Goal: Information Seeking & Learning: Learn about a topic

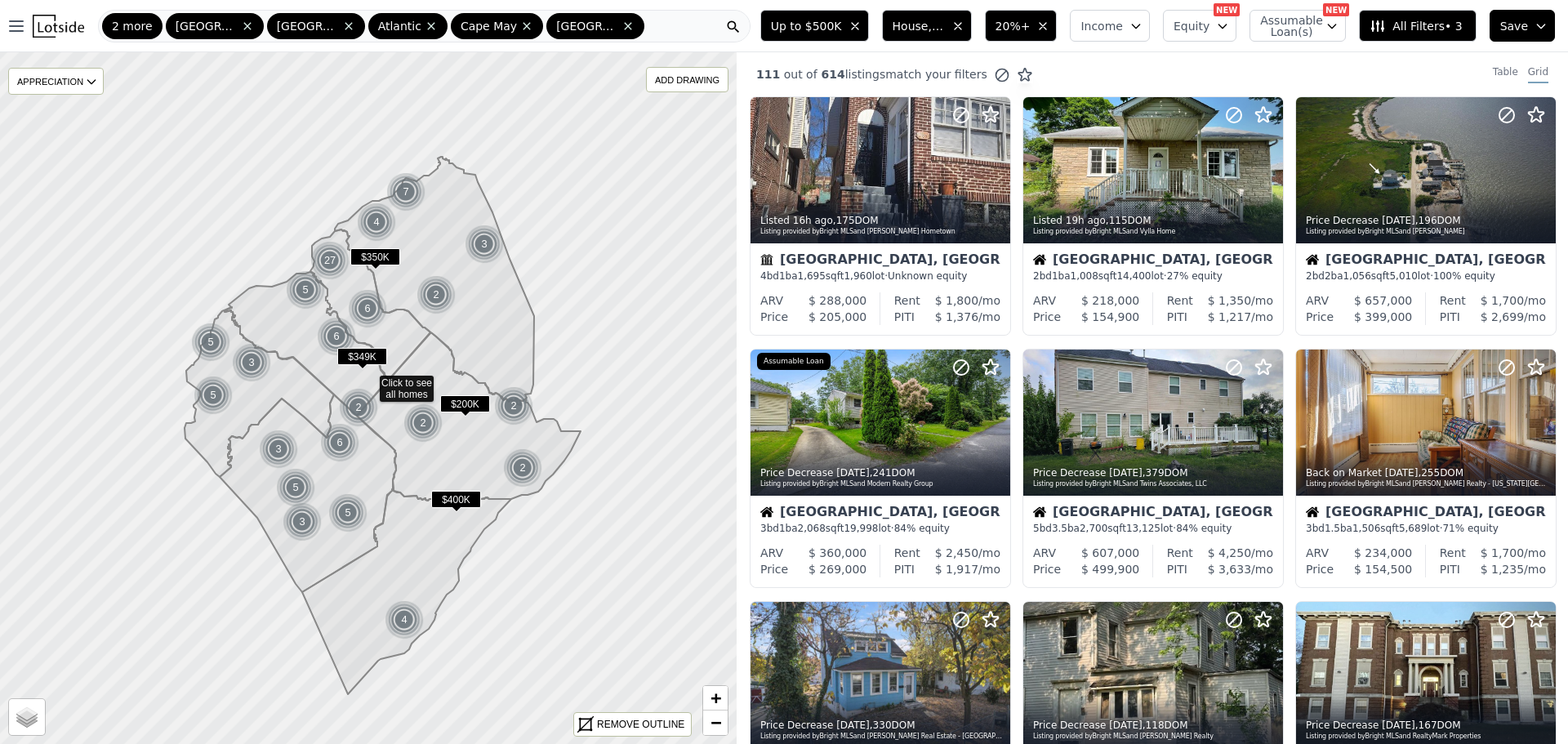
click at [994, 75] on icon at bounding box center [1001, 75] width 16 height 16
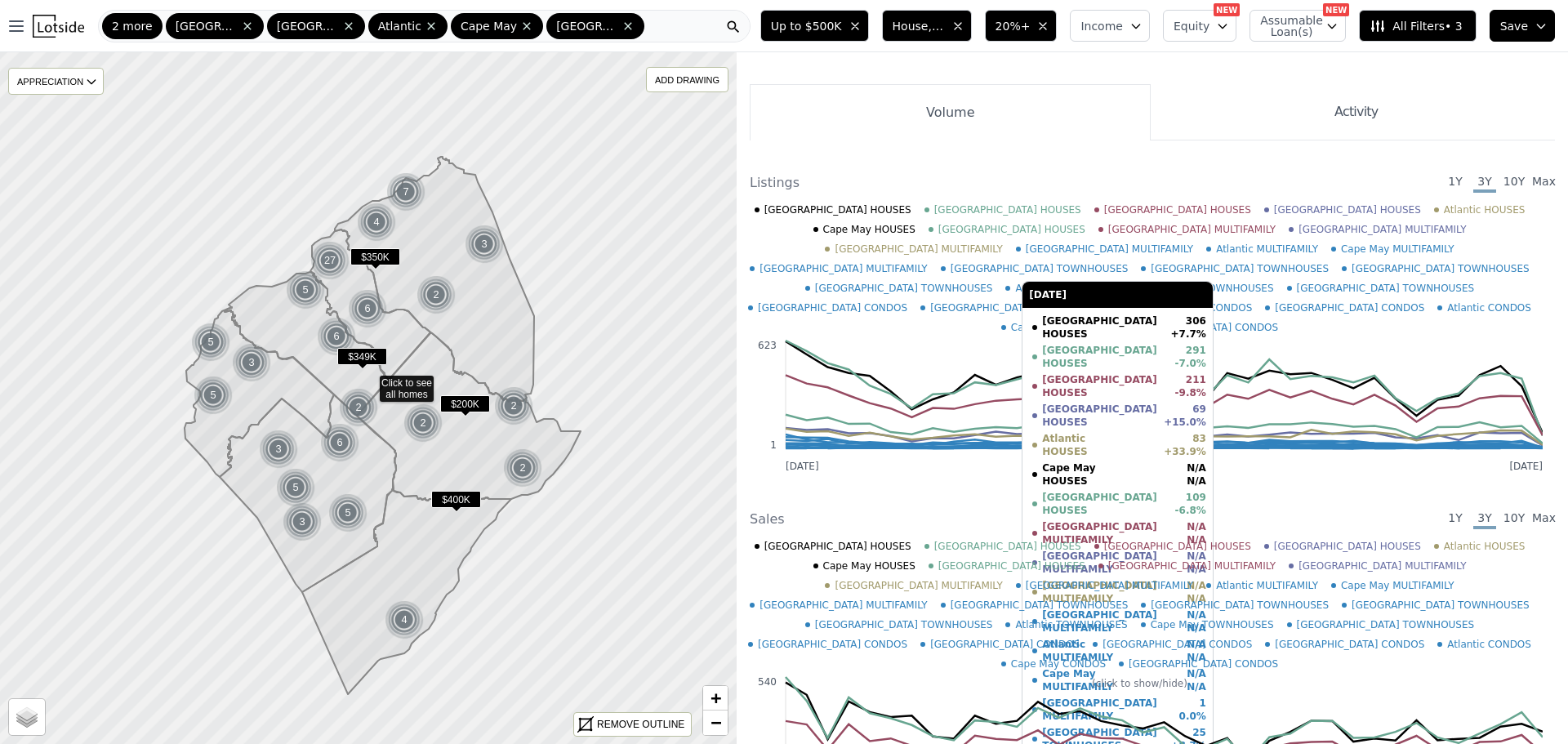
scroll to position [408, 0]
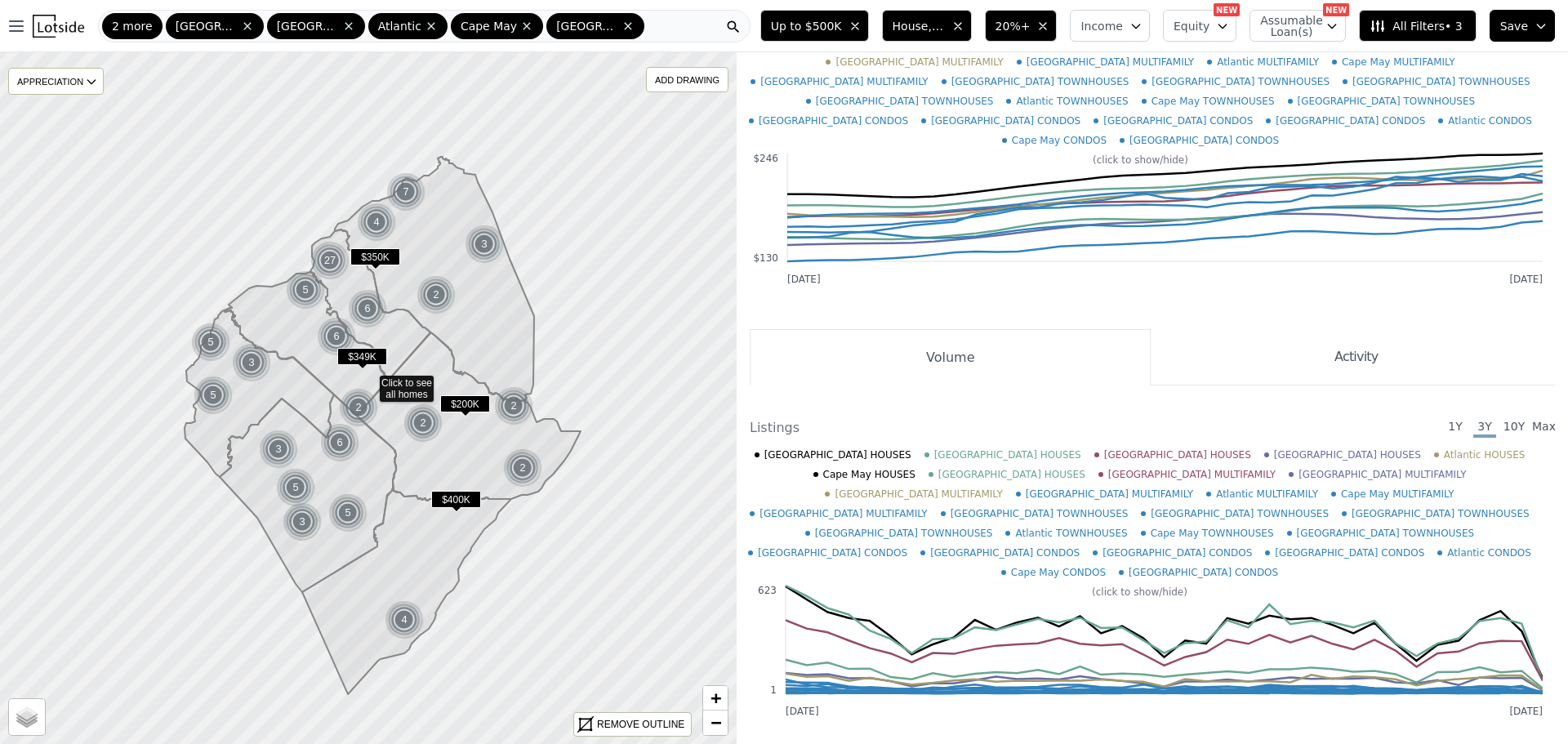
click at [1321, 351] on button "Activity" at bounding box center [1353, 356] width 404 height 56
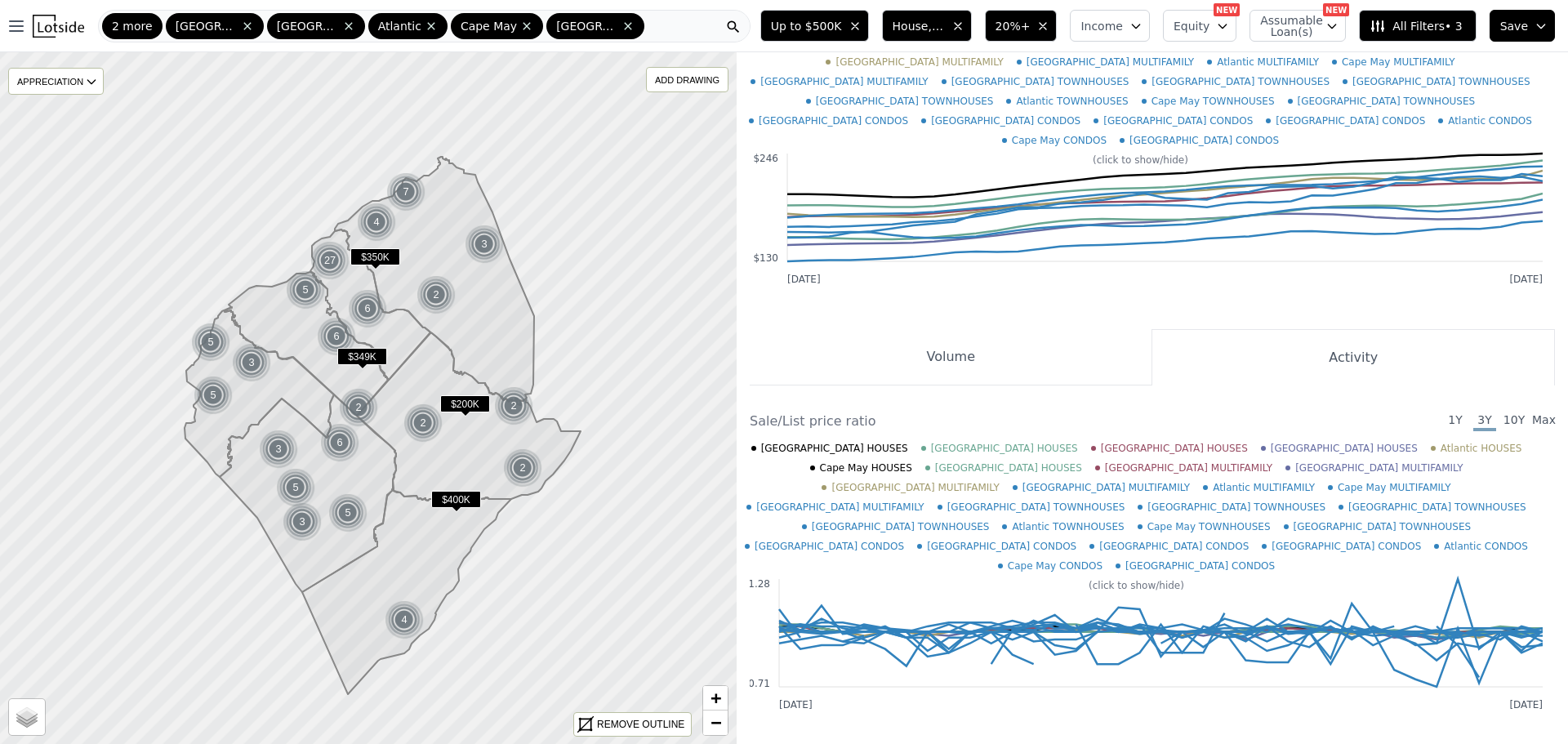
scroll to position [0, 0]
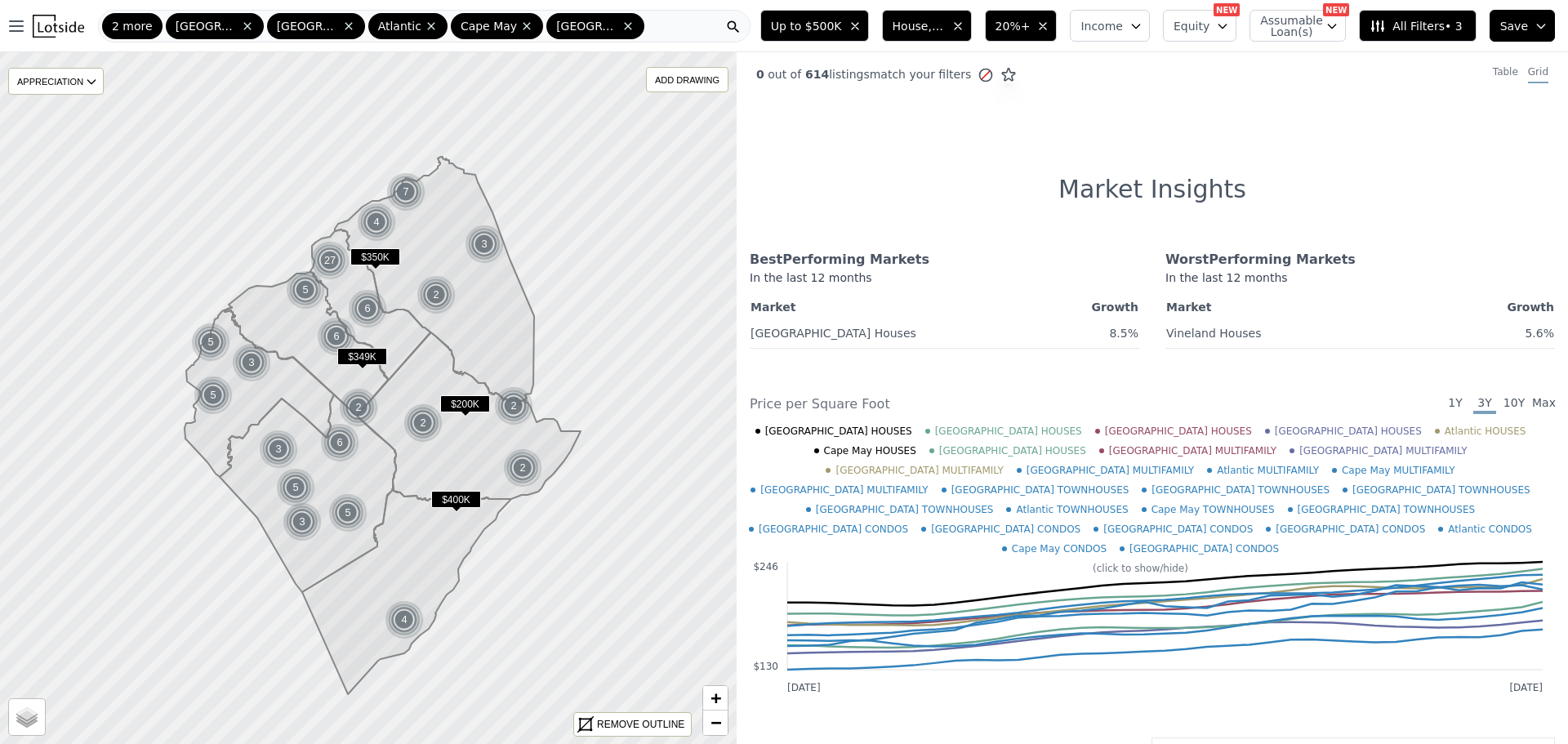
click at [978, 75] on icon at bounding box center [985, 75] width 16 height 16
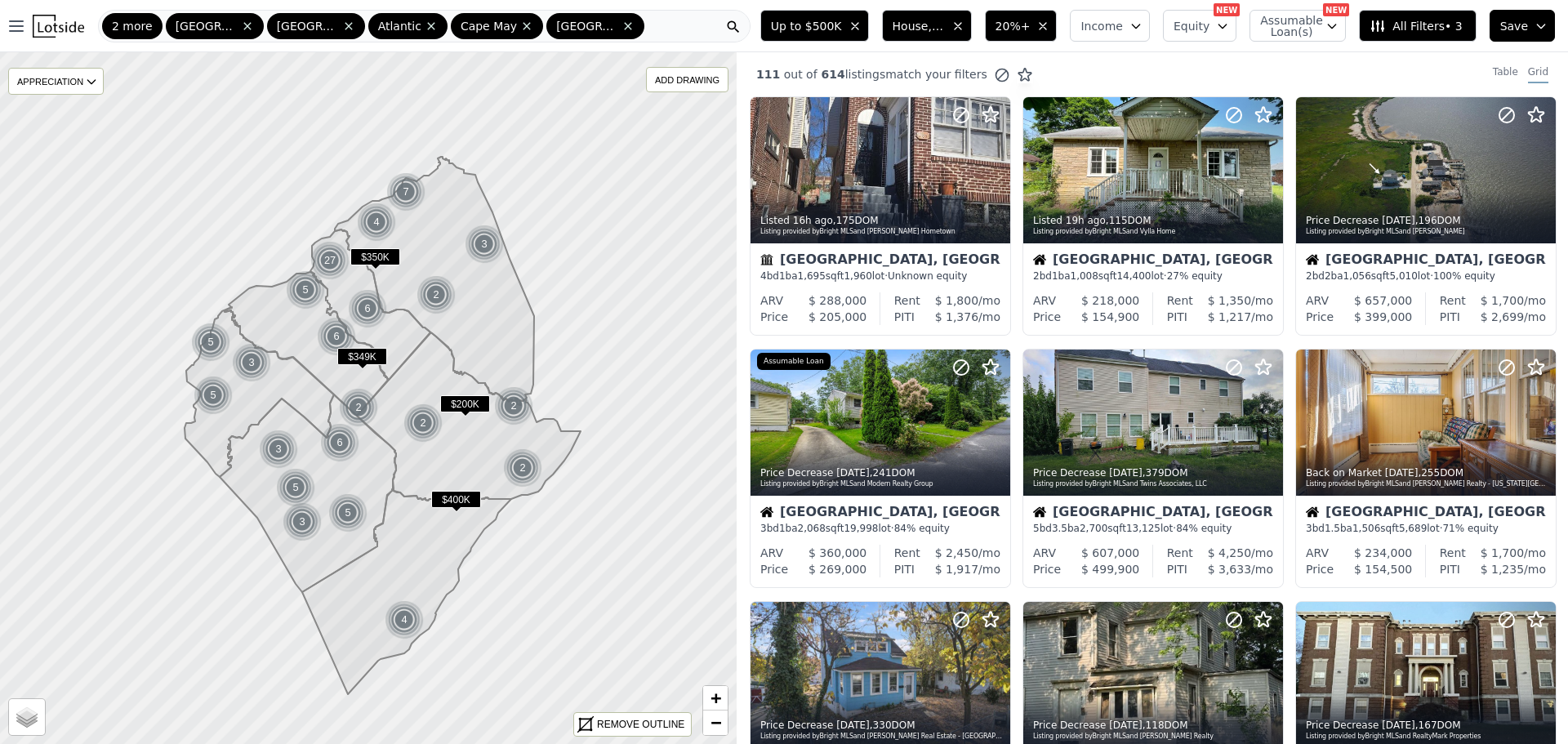
click at [1016, 76] on icon at bounding box center [1024, 75] width 16 height 16
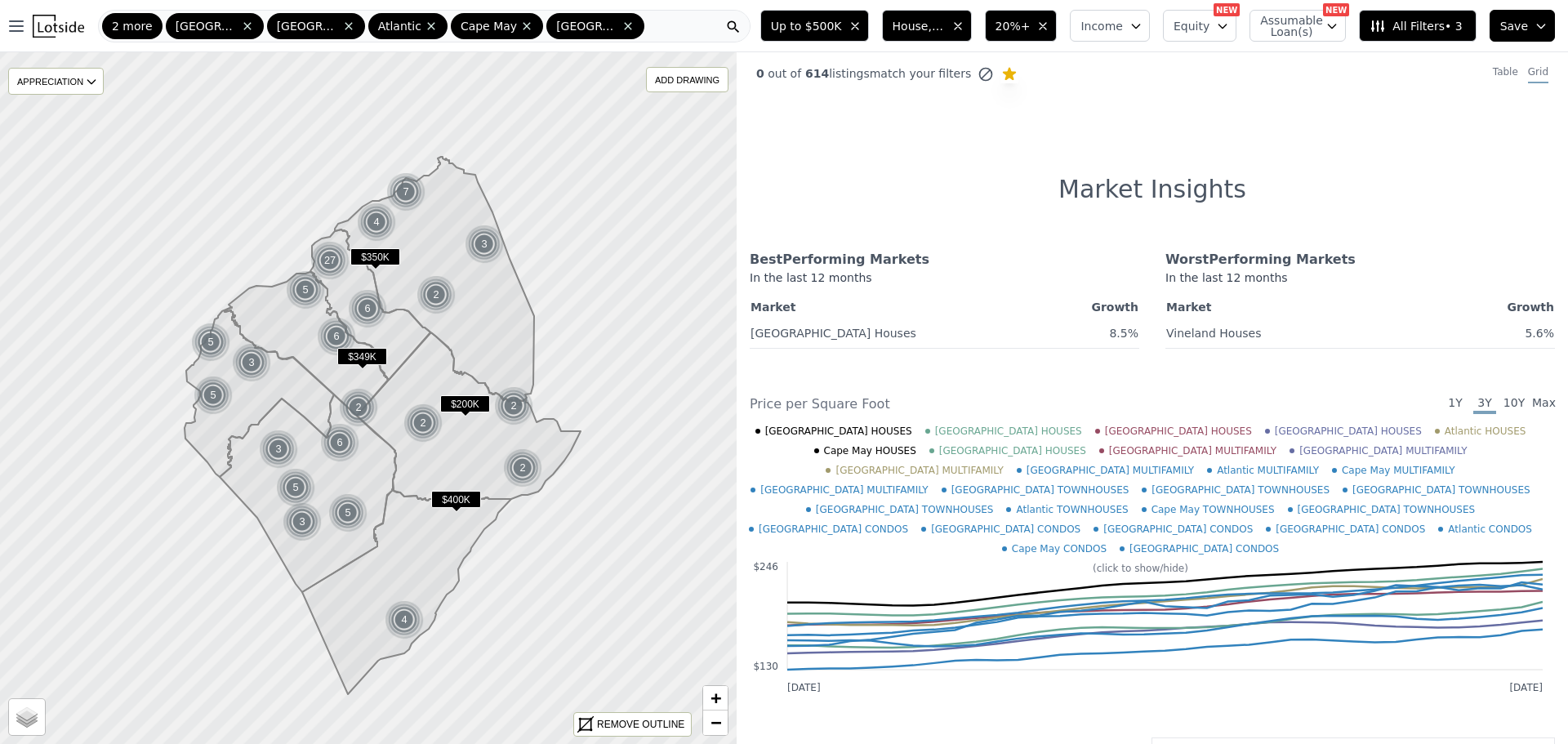
click at [1003, 74] on icon at bounding box center [1010, 74] width 13 height 13
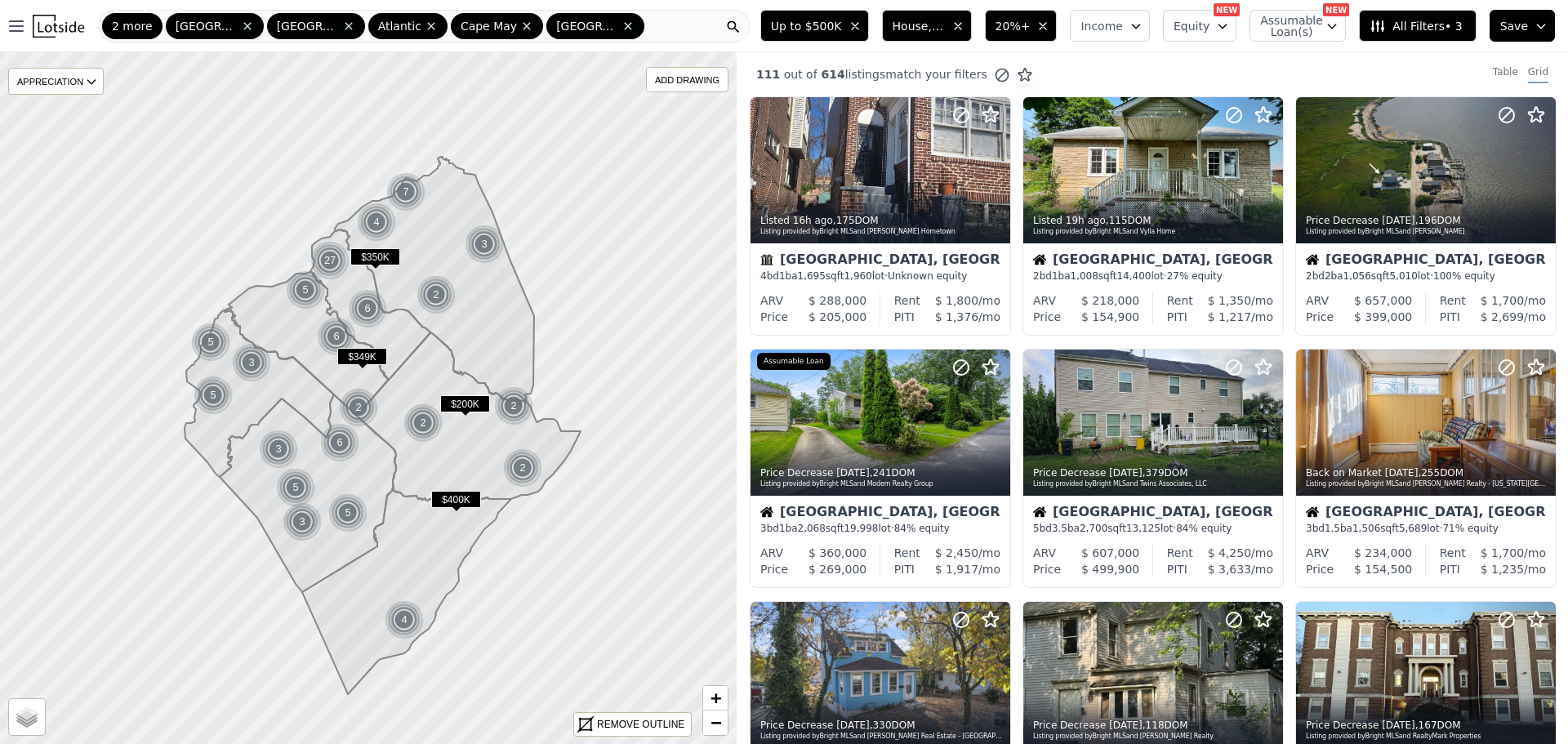
click at [1031, 23] on span "20%+" at bounding box center [1013, 25] width 35 height 16
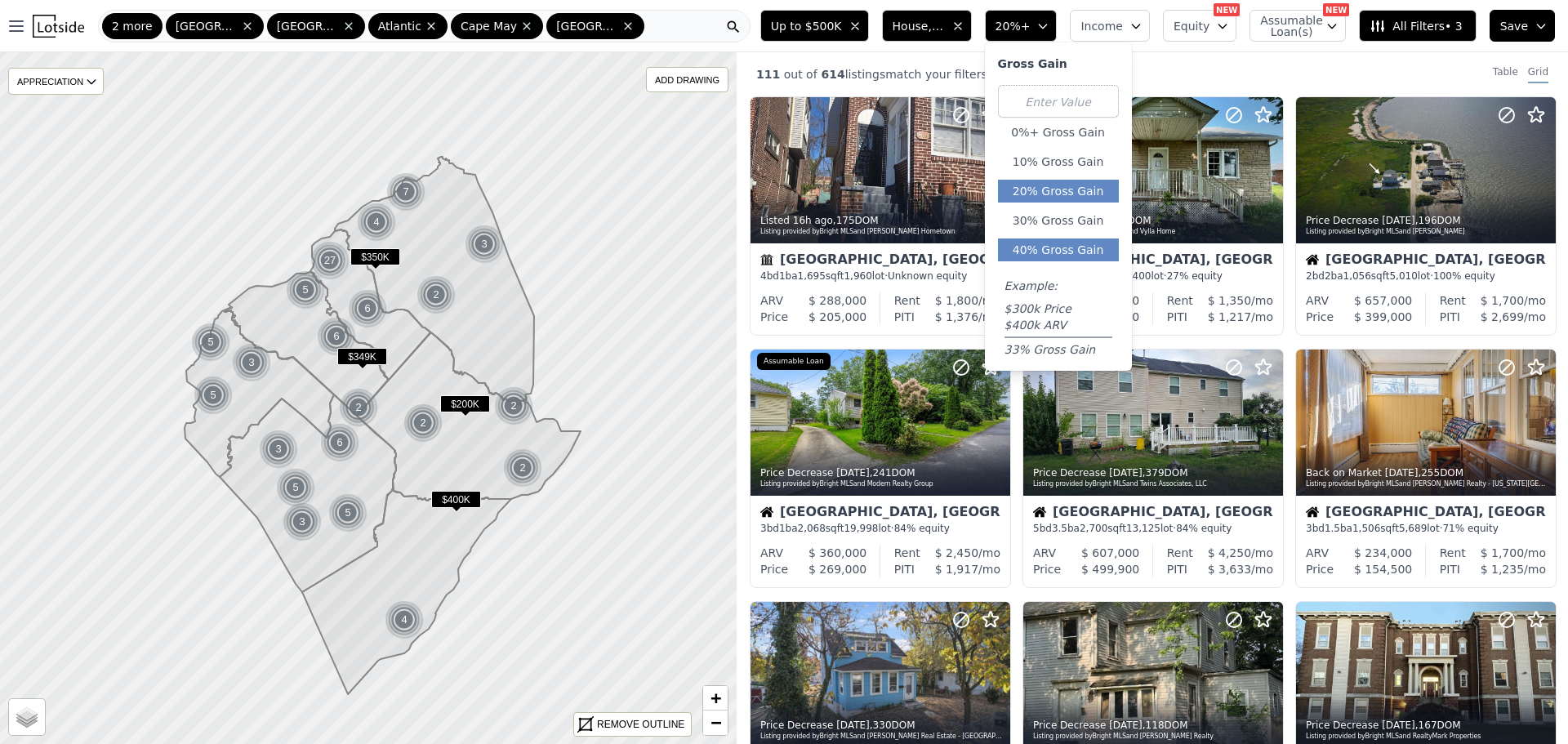
click at [1082, 242] on button "40% Gross Gain" at bounding box center [1058, 249] width 121 height 23
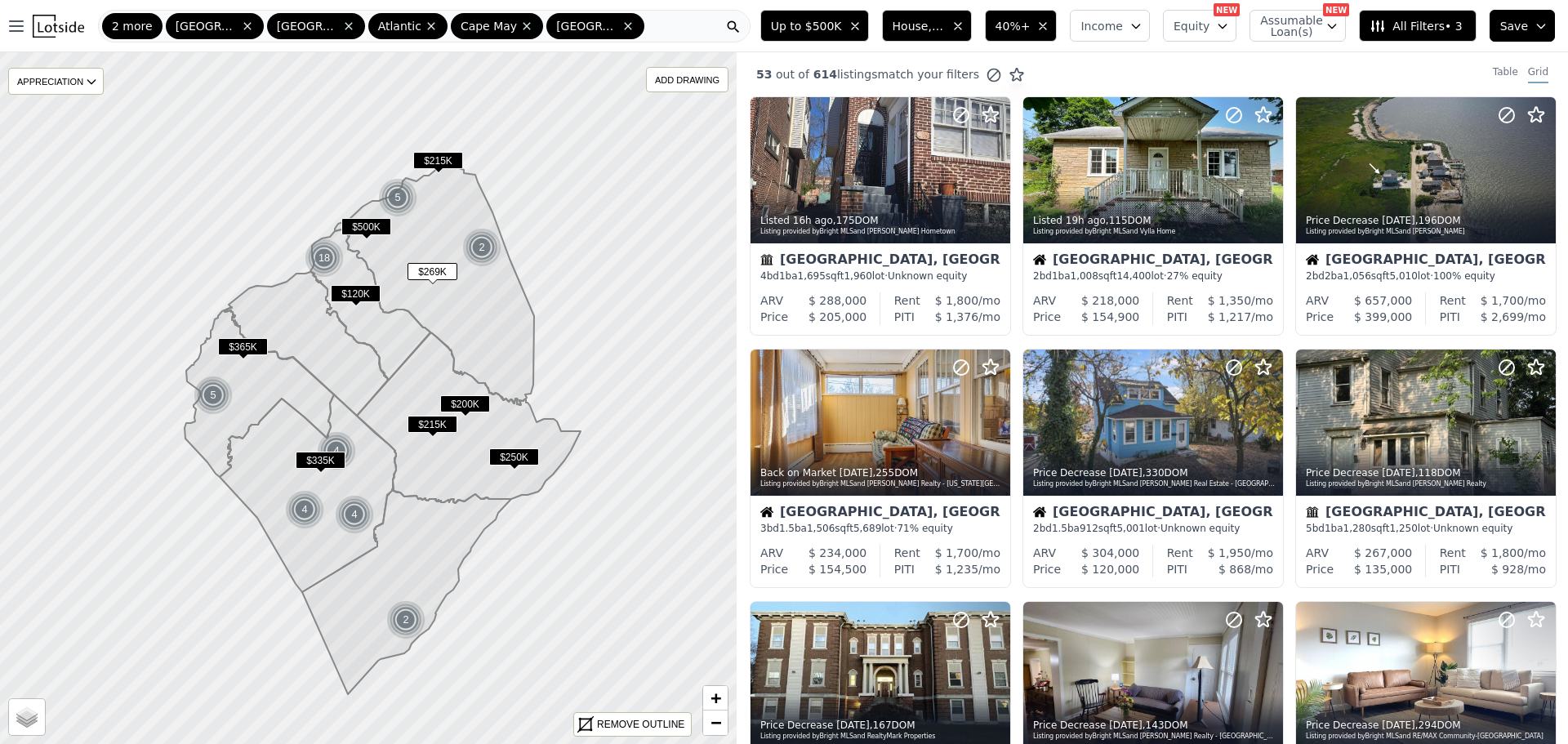
click at [842, 18] on span "Up to $500K" at bounding box center [806, 25] width 71 height 16
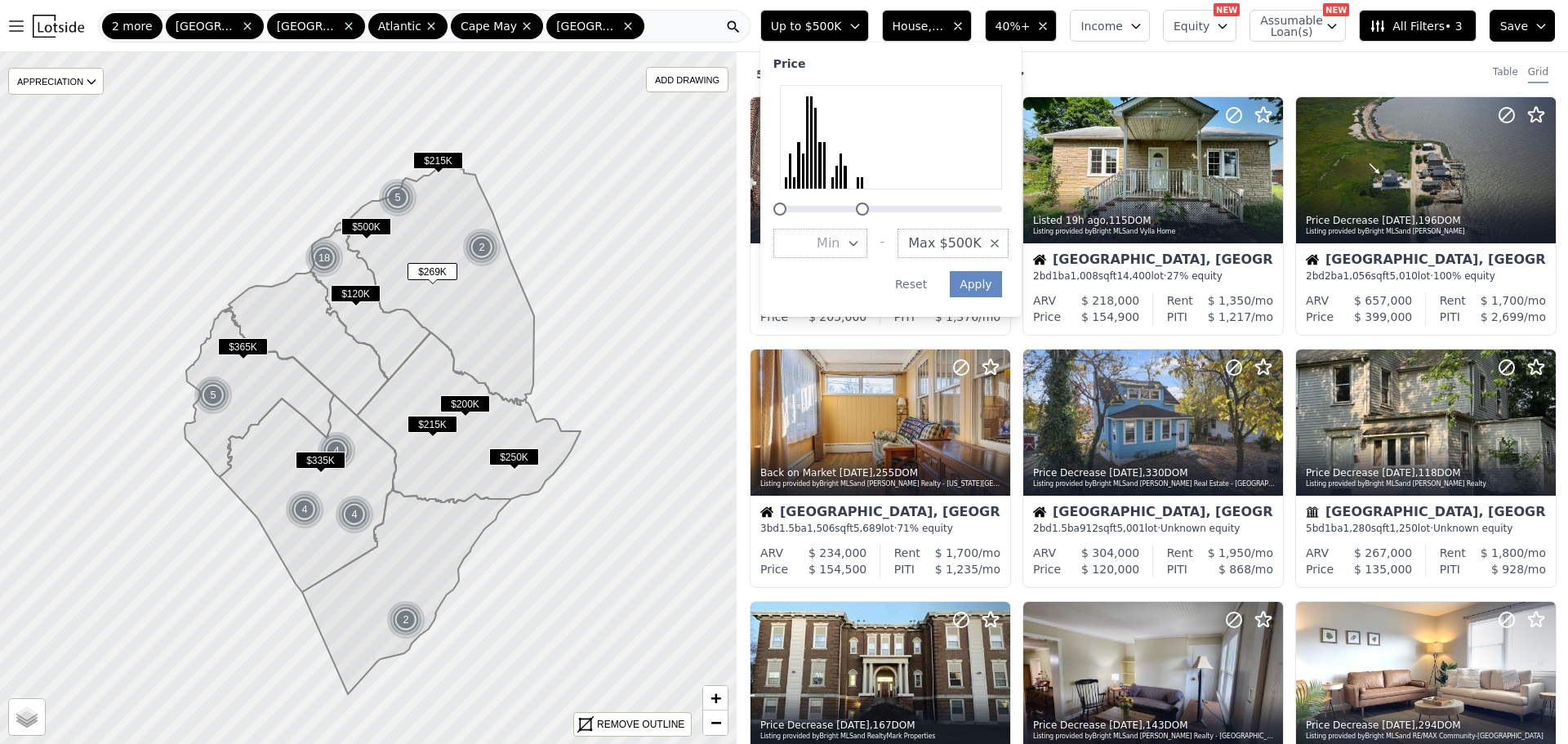
click at [956, 244] on span "Max $500K" at bounding box center [944, 243] width 73 height 19
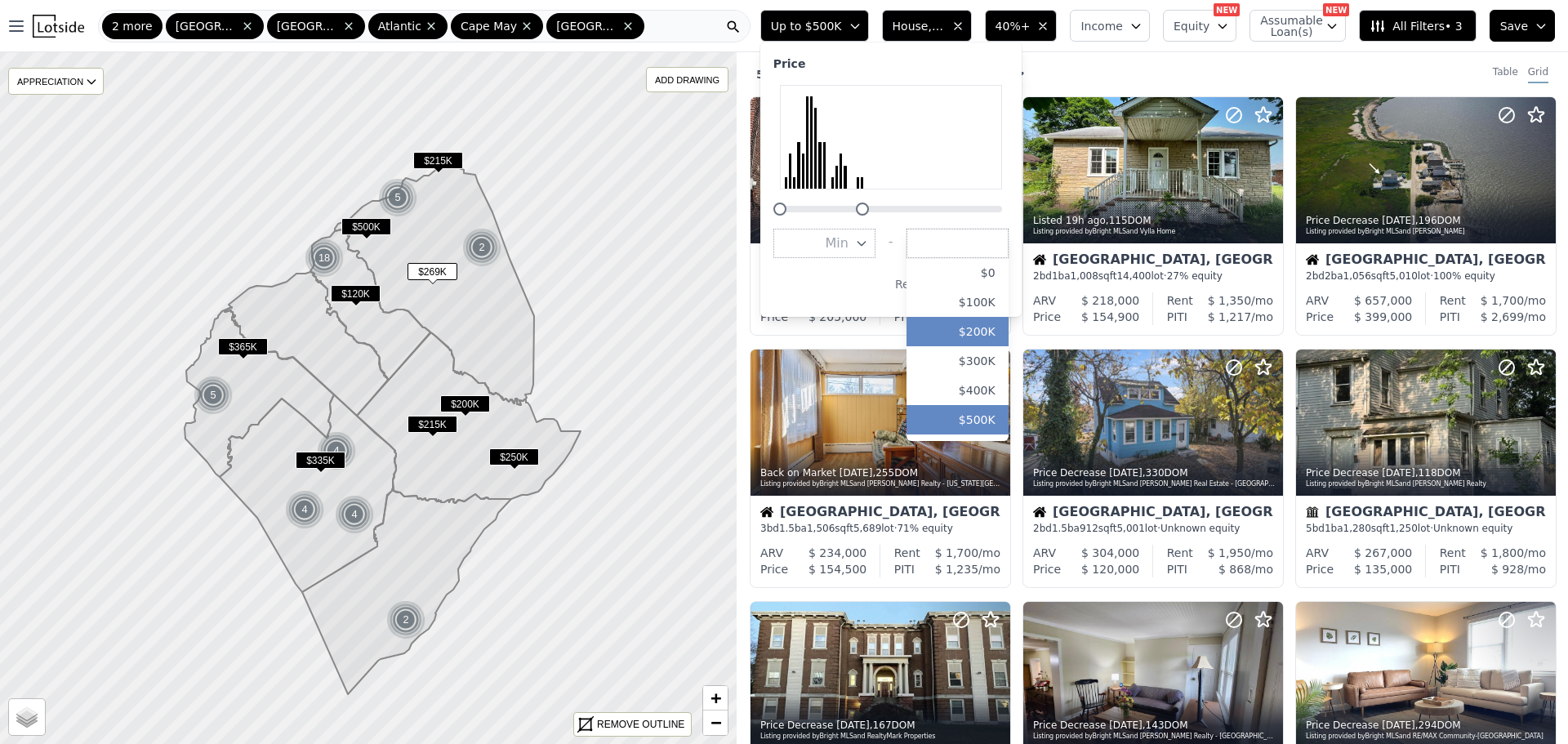
click at [974, 330] on button "$200K" at bounding box center [958, 331] width 102 height 29
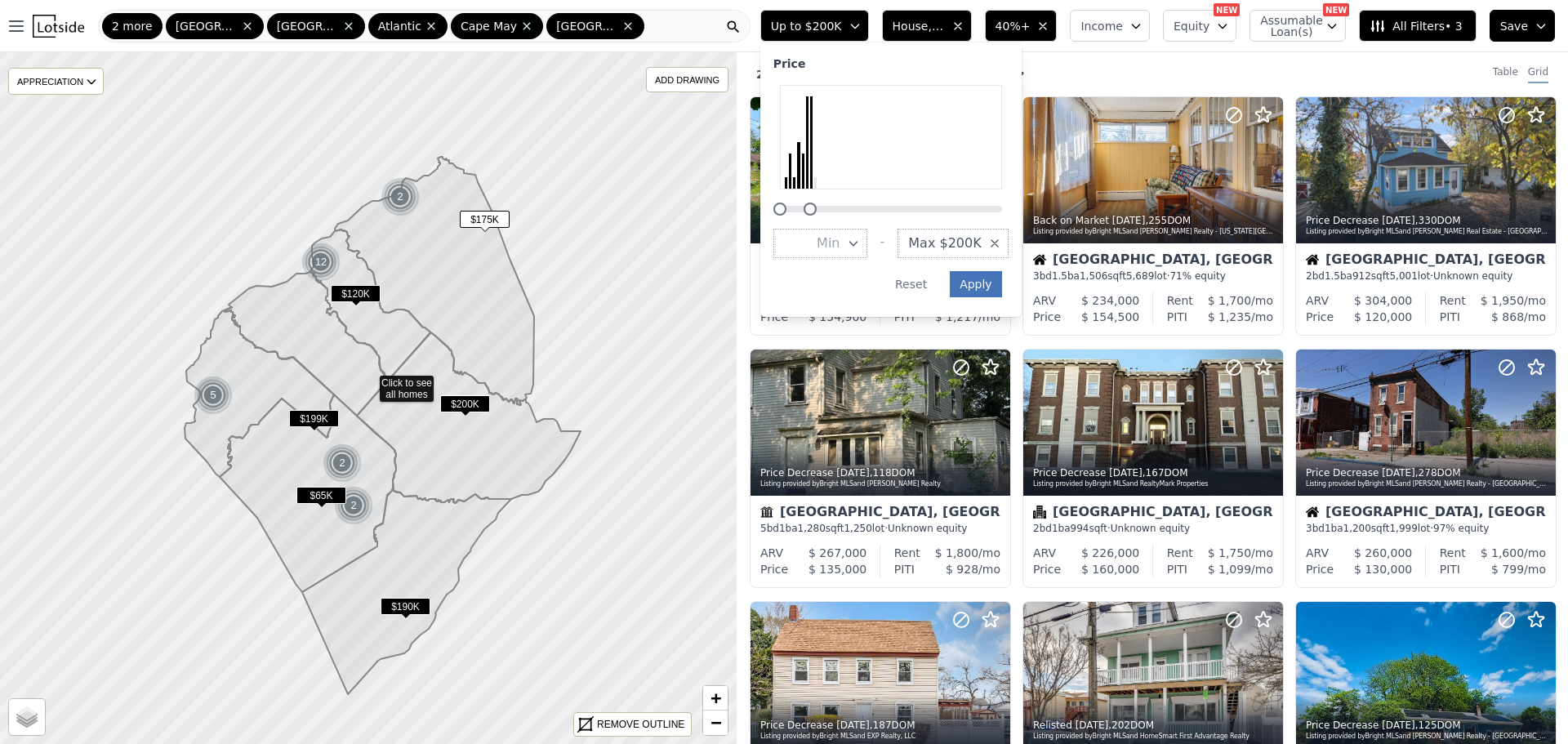
click at [1002, 287] on button "Apply" at bounding box center [976, 284] width 52 height 26
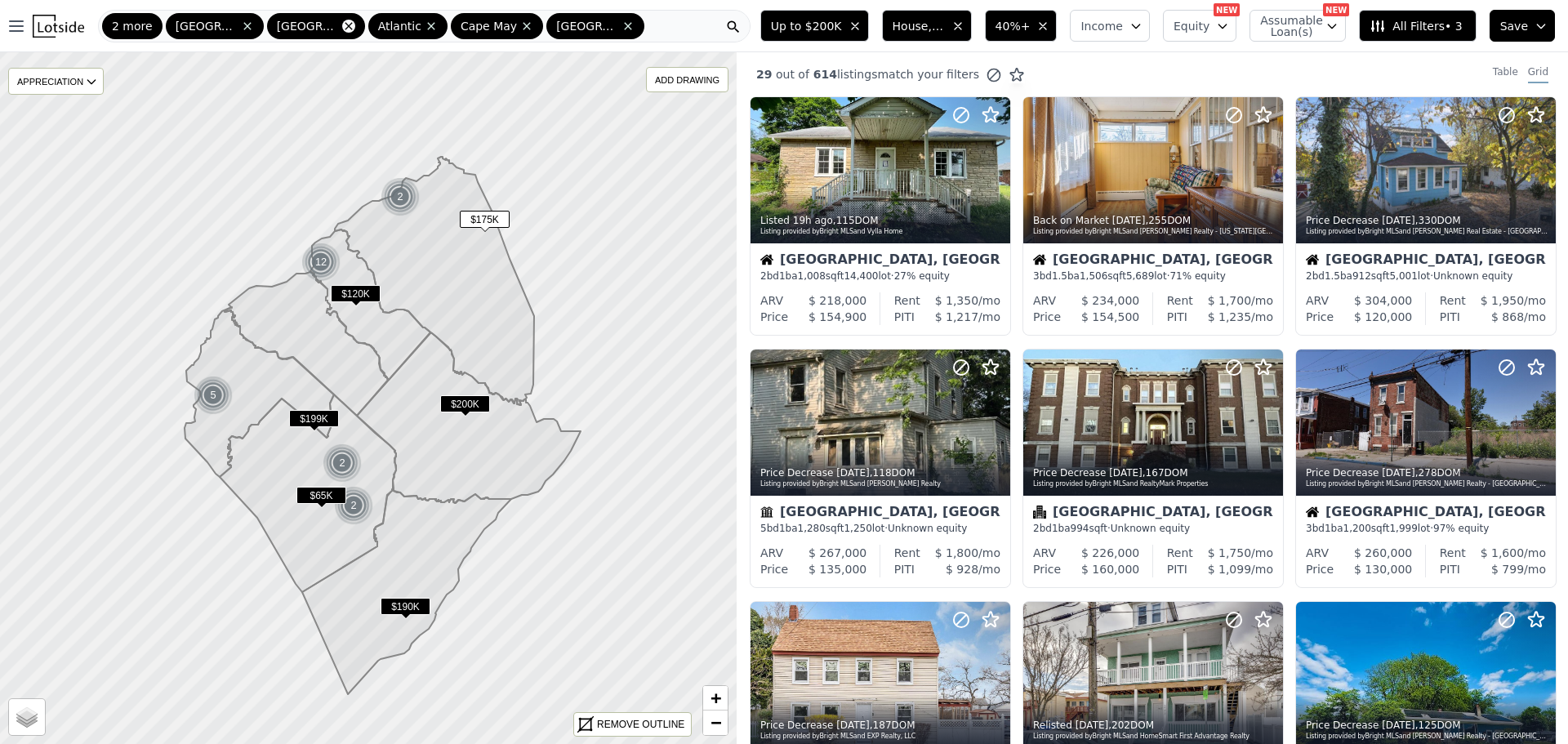
click at [342, 28] on icon at bounding box center [349, 26] width 13 height 13
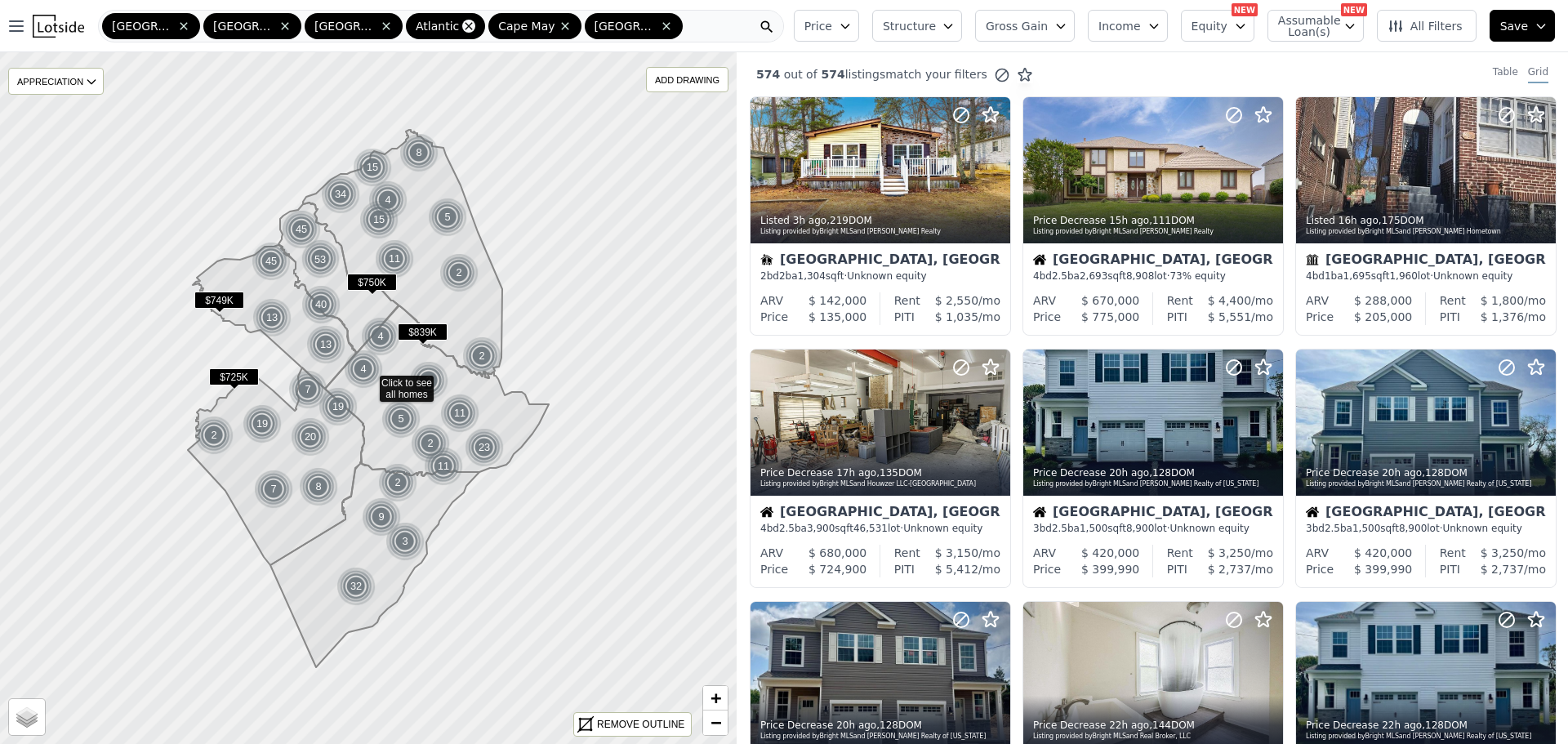
click at [462, 32] on icon at bounding box center [469, 26] width 13 height 13
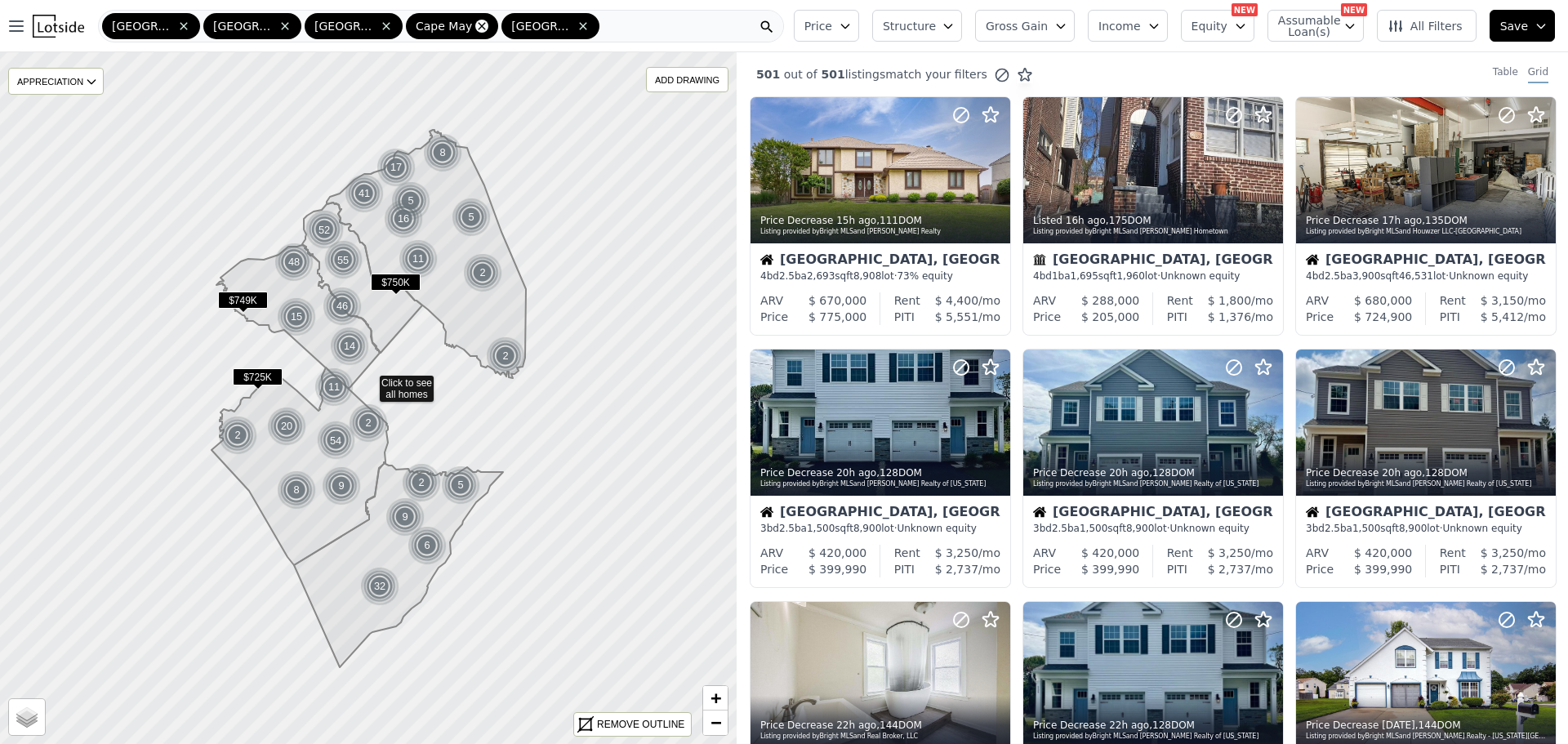
click at [475, 26] on icon at bounding box center [482, 26] width 13 height 13
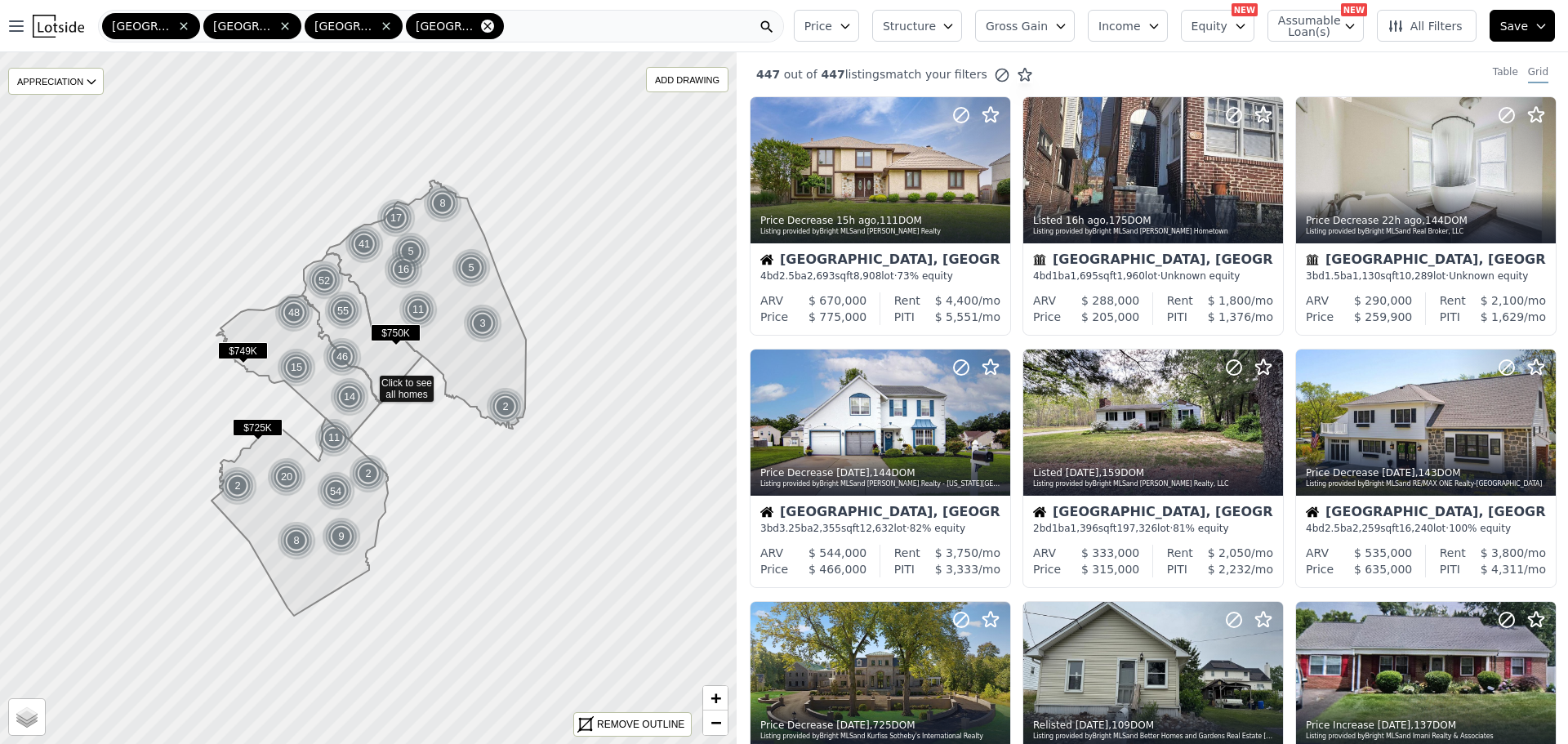
click at [481, 29] on icon at bounding box center [488, 26] width 13 height 13
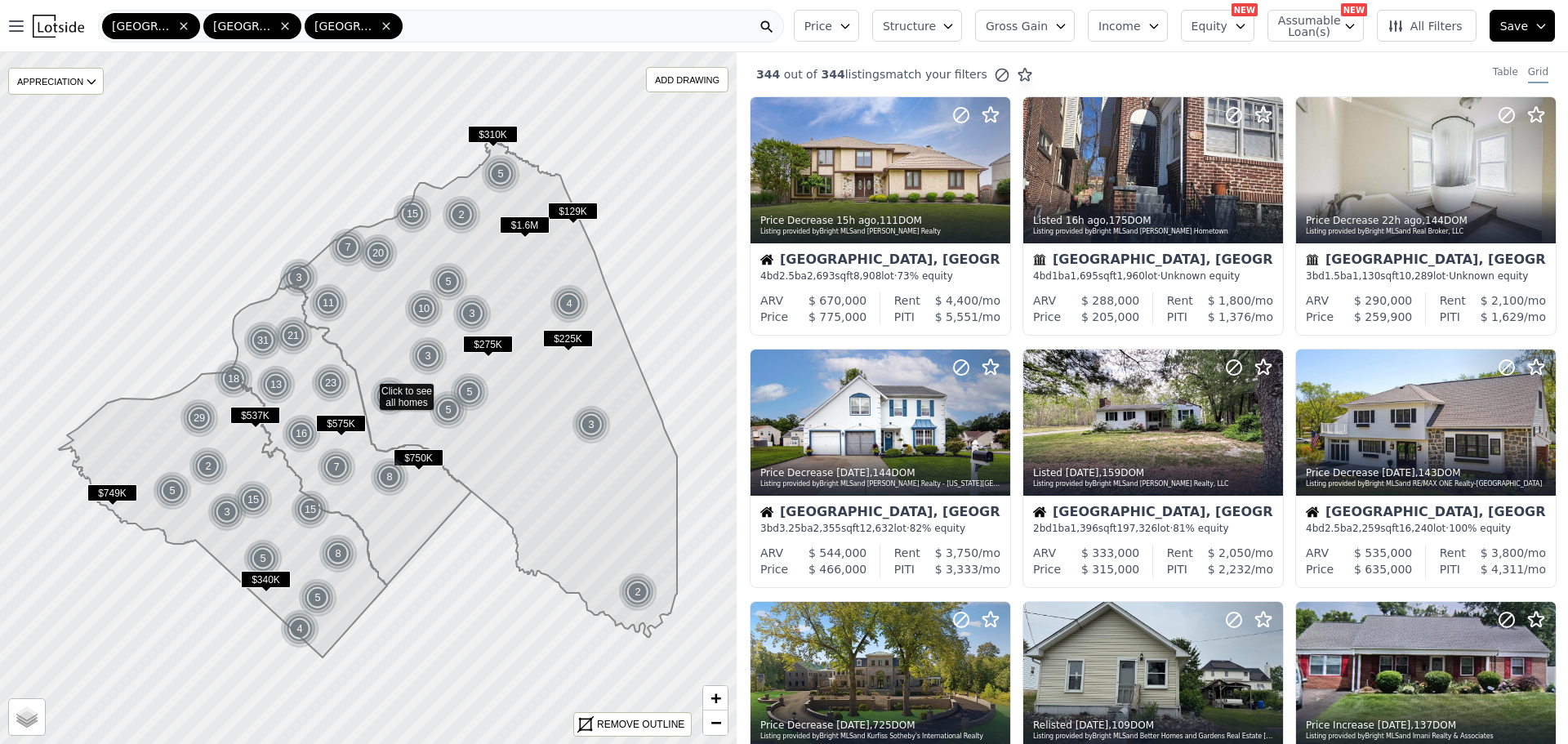
click at [852, 27] on icon "button" at bounding box center [845, 26] width 13 height 13
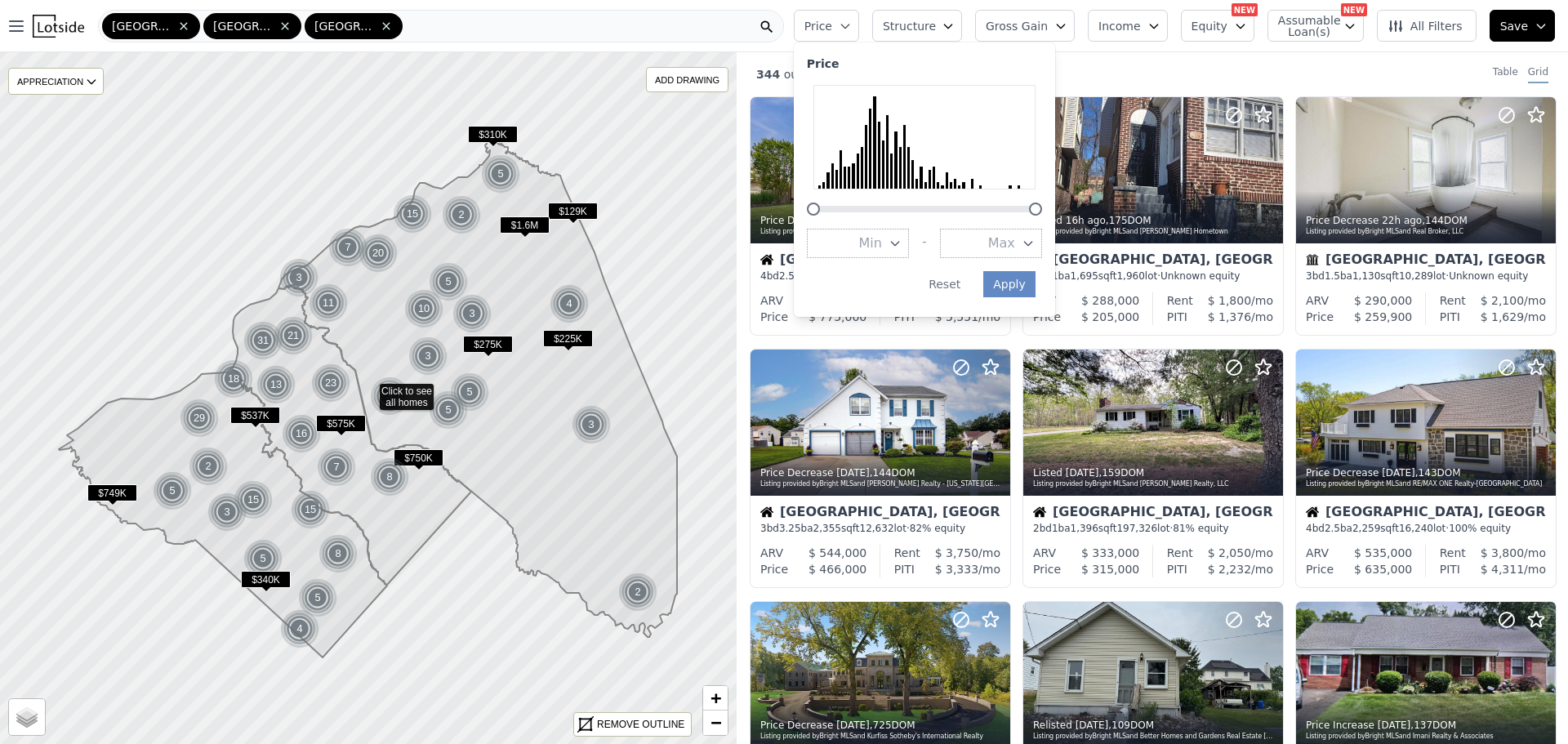
click at [1004, 240] on button "Max" at bounding box center [991, 243] width 102 height 29
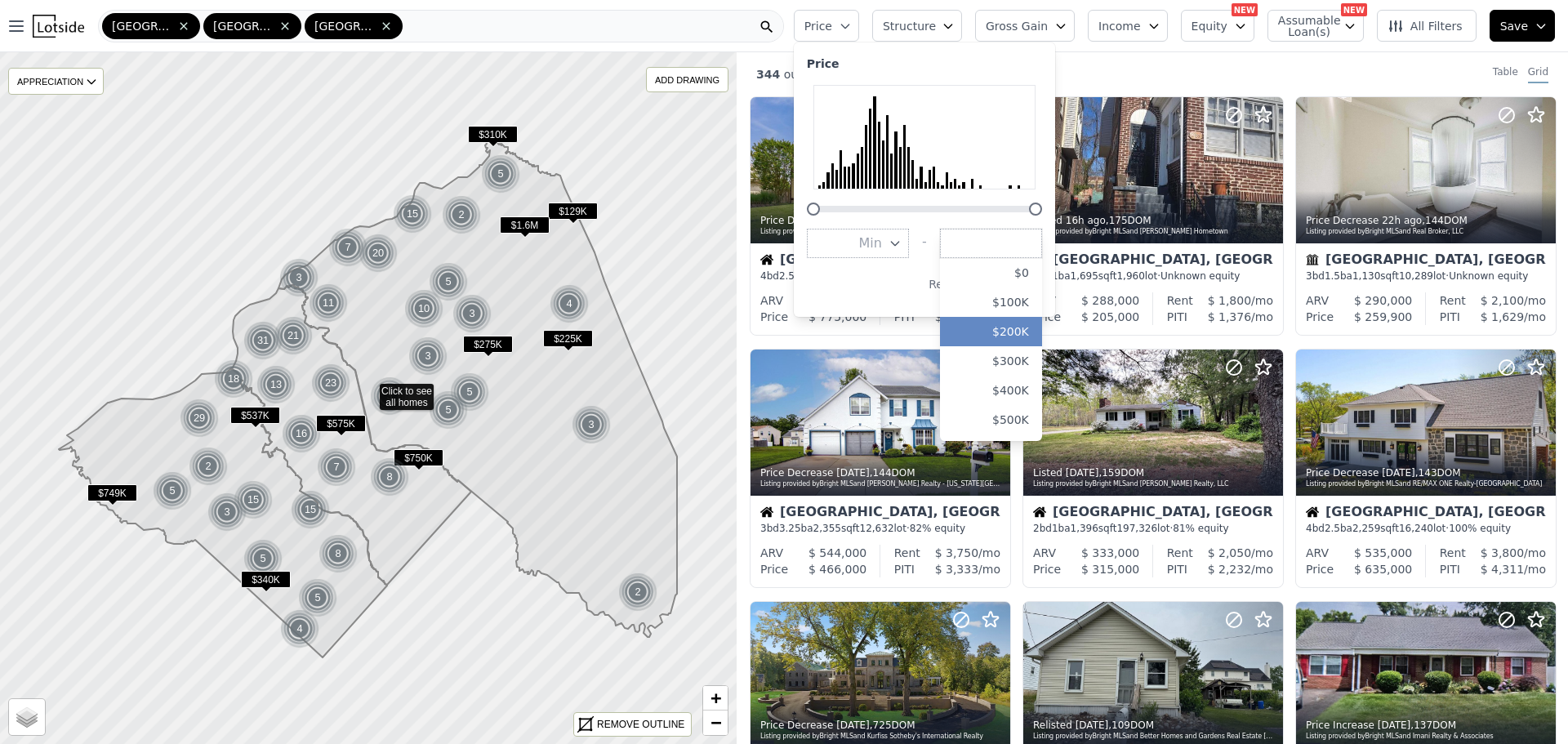
click at [1015, 323] on button "$200K" at bounding box center [991, 331] width 102 height 29
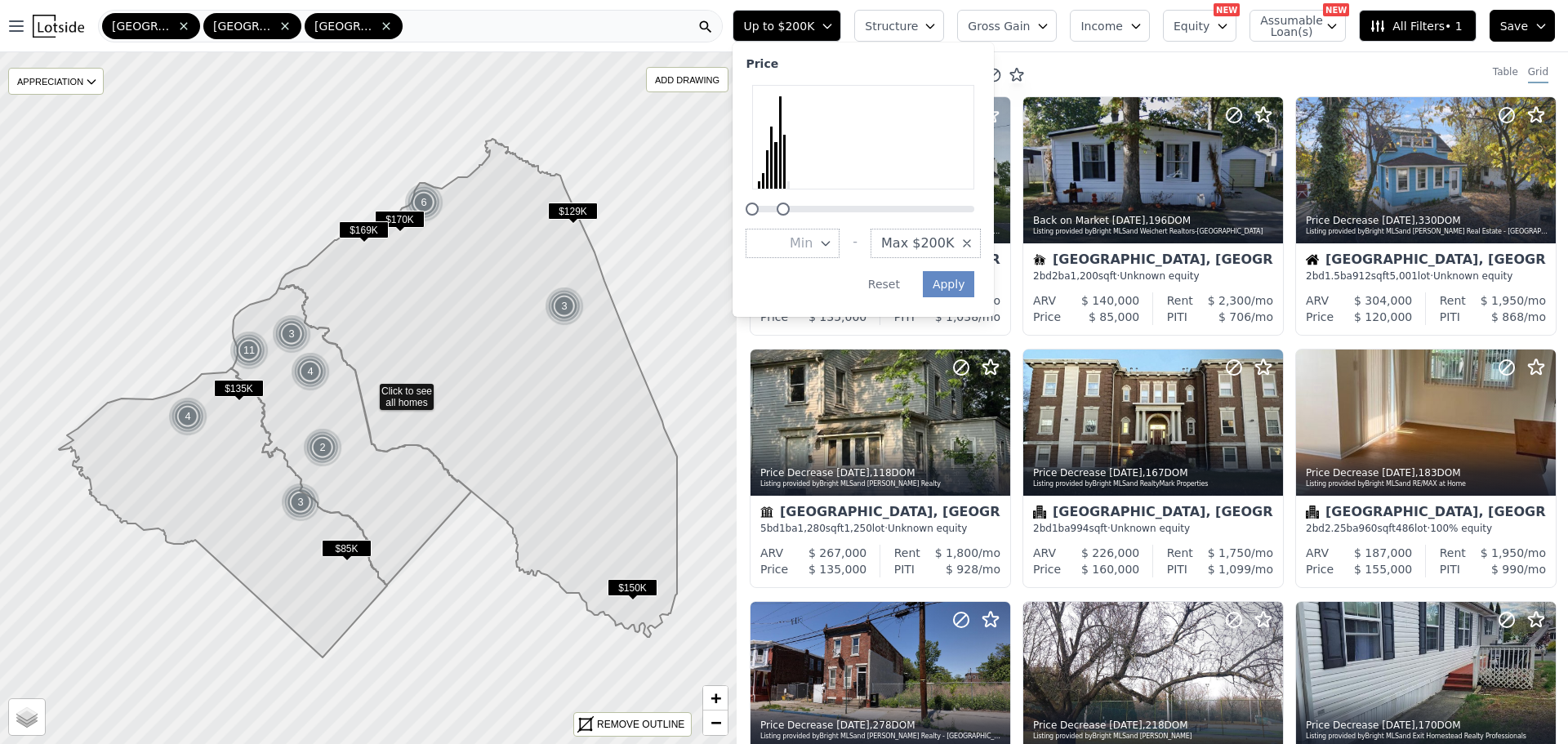
click at [1030, 23] on span "Gross Gain" at bounding box center [999, 25] width 62 height 16
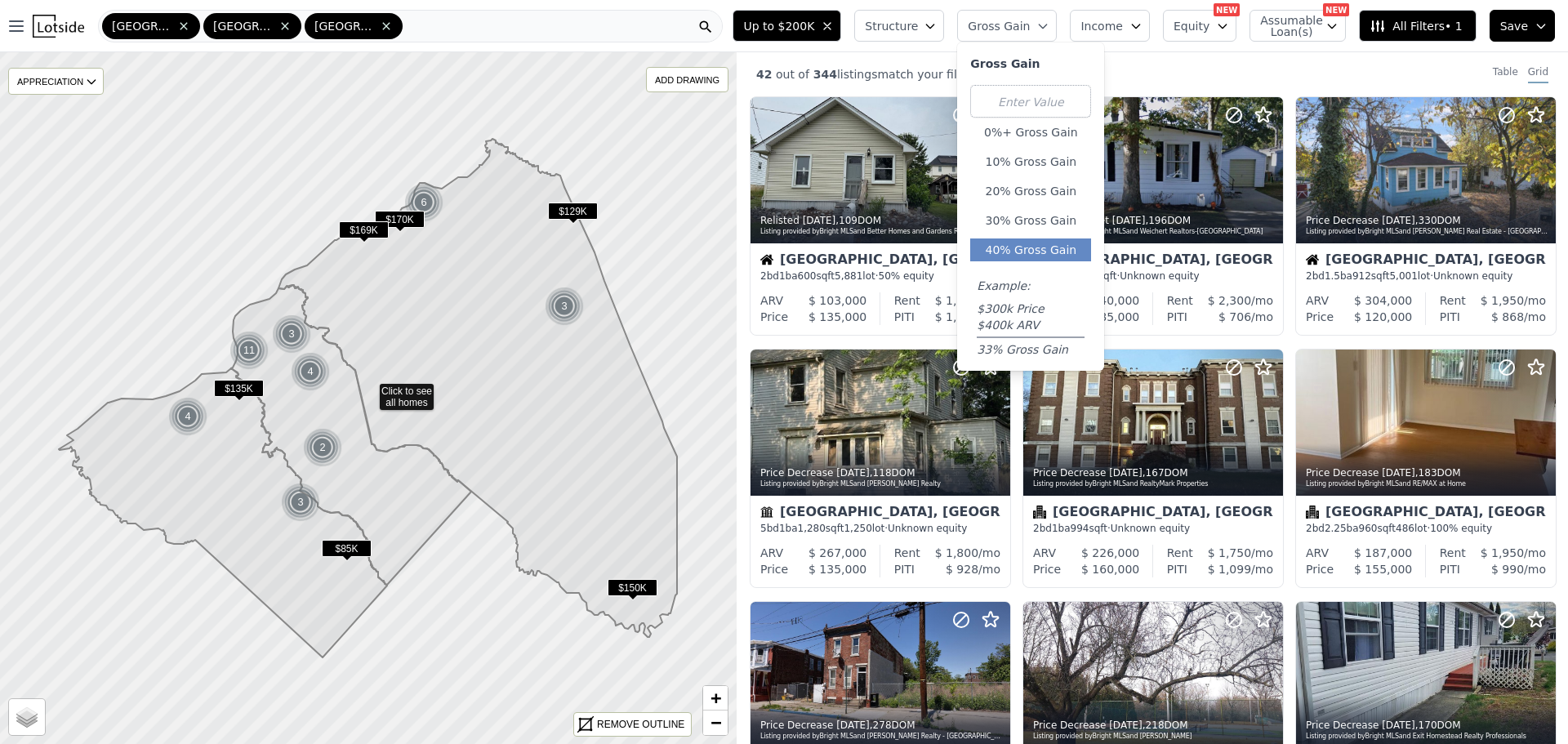
click at [1047, 247] on button "40% Gross Gain" at bounding box center [1031, 249] width 121 height 23
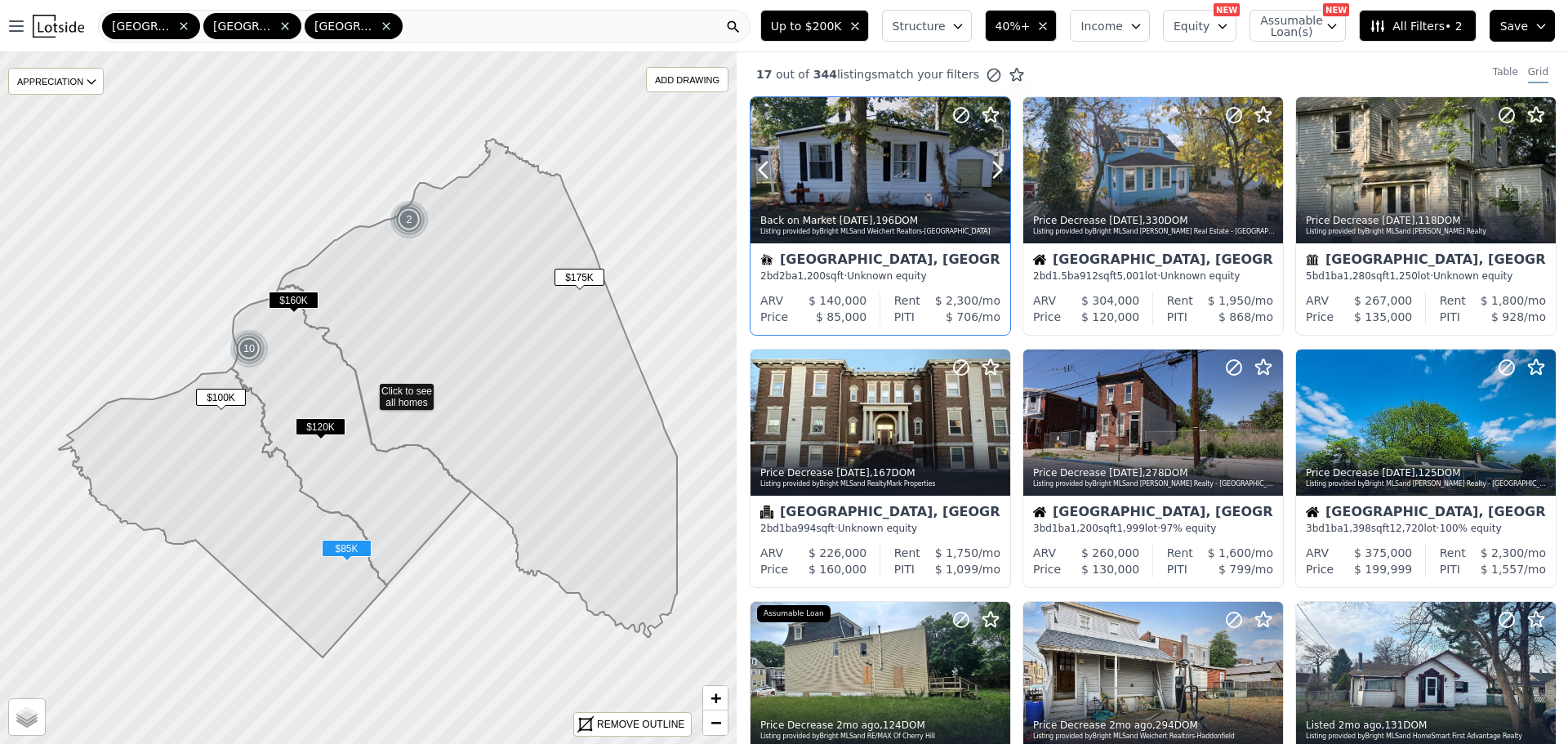
click at [910, 191] on div at bounding box center [880, 206] width 260 height 29
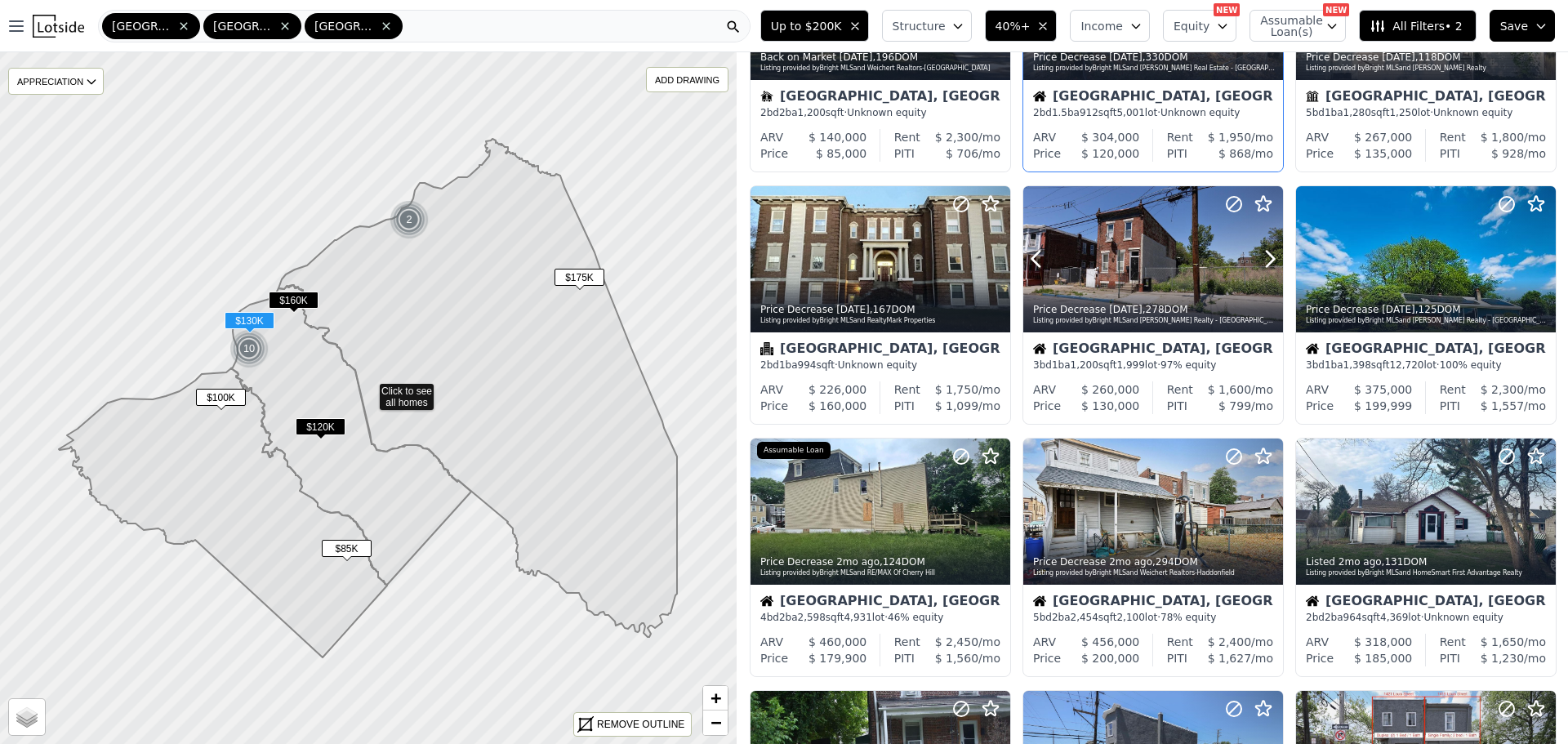
scroll to position [245, 0]
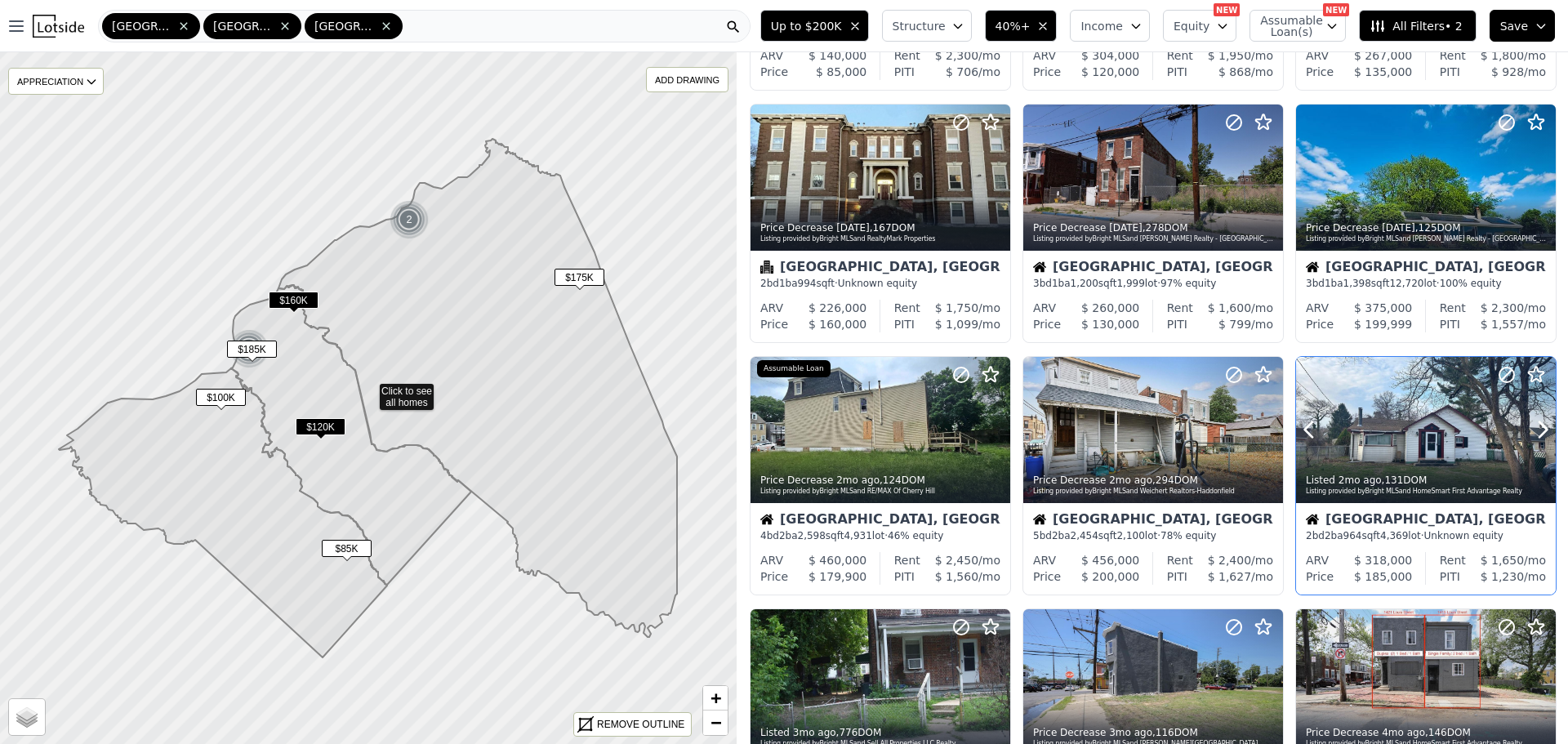
click at [1373, 421] on div at bounding box center [1426, 430] width 260 height 146
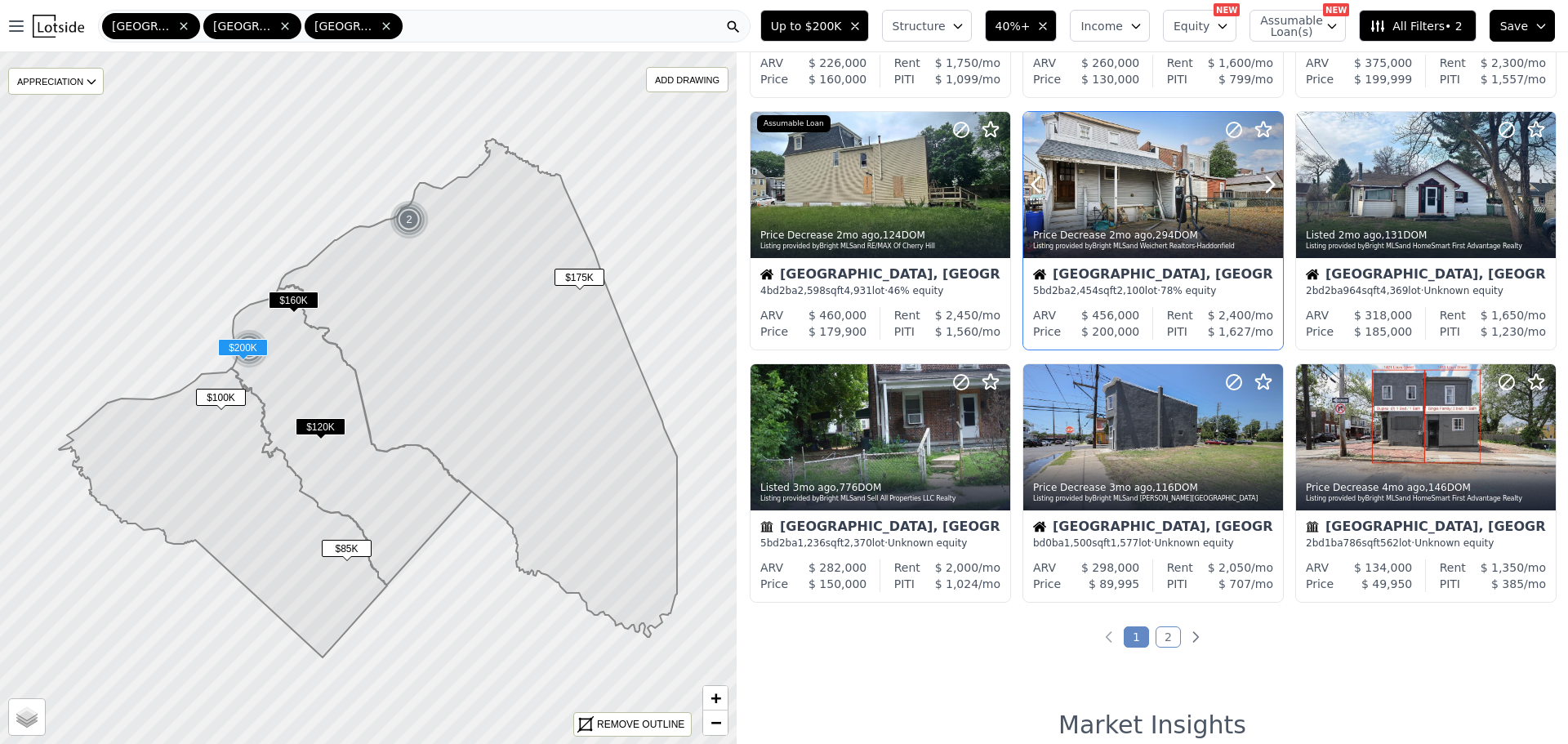
scroll to position [572, 0]
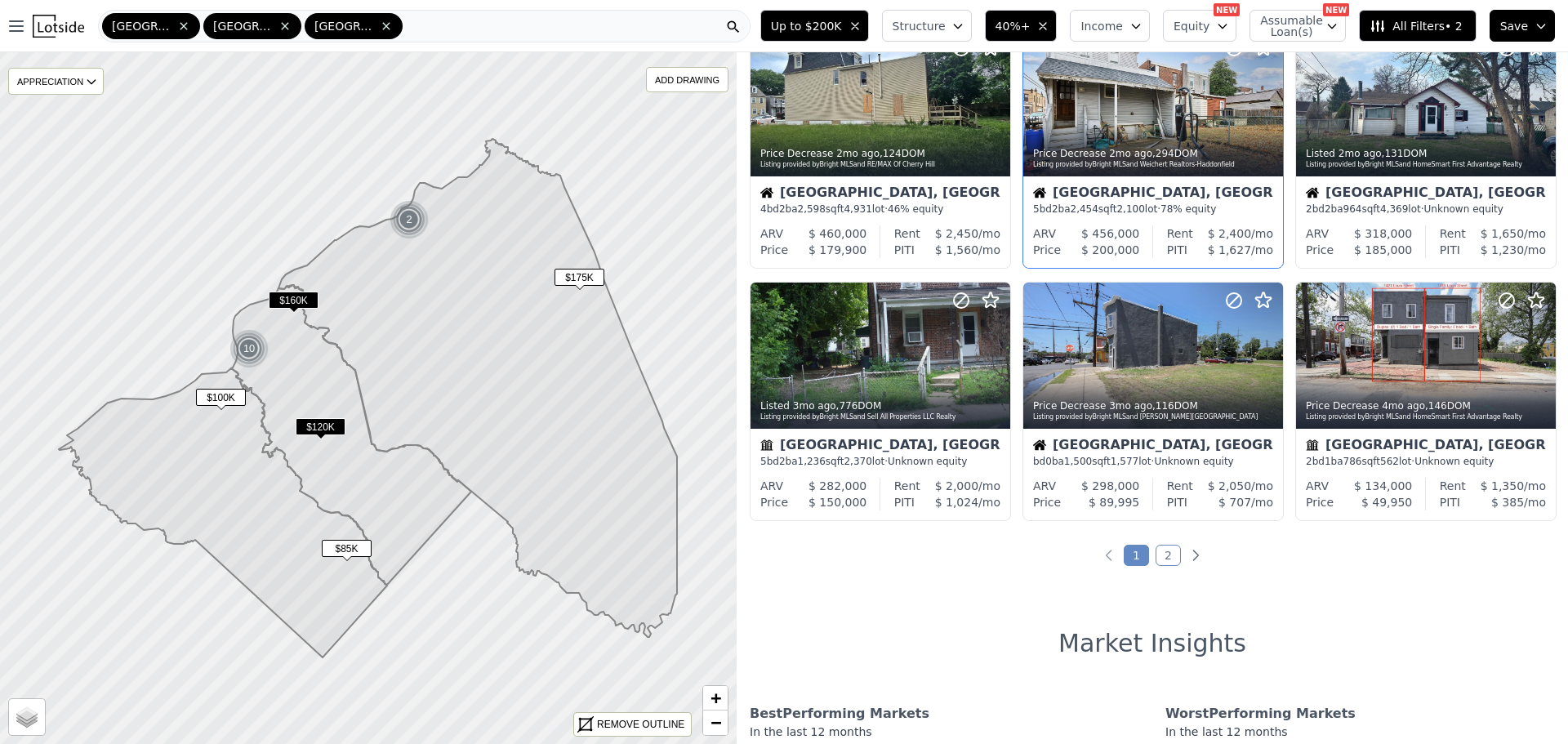
click at [1165, 559] on link "2" at bounding box center [1168, 555] width 25 height 21
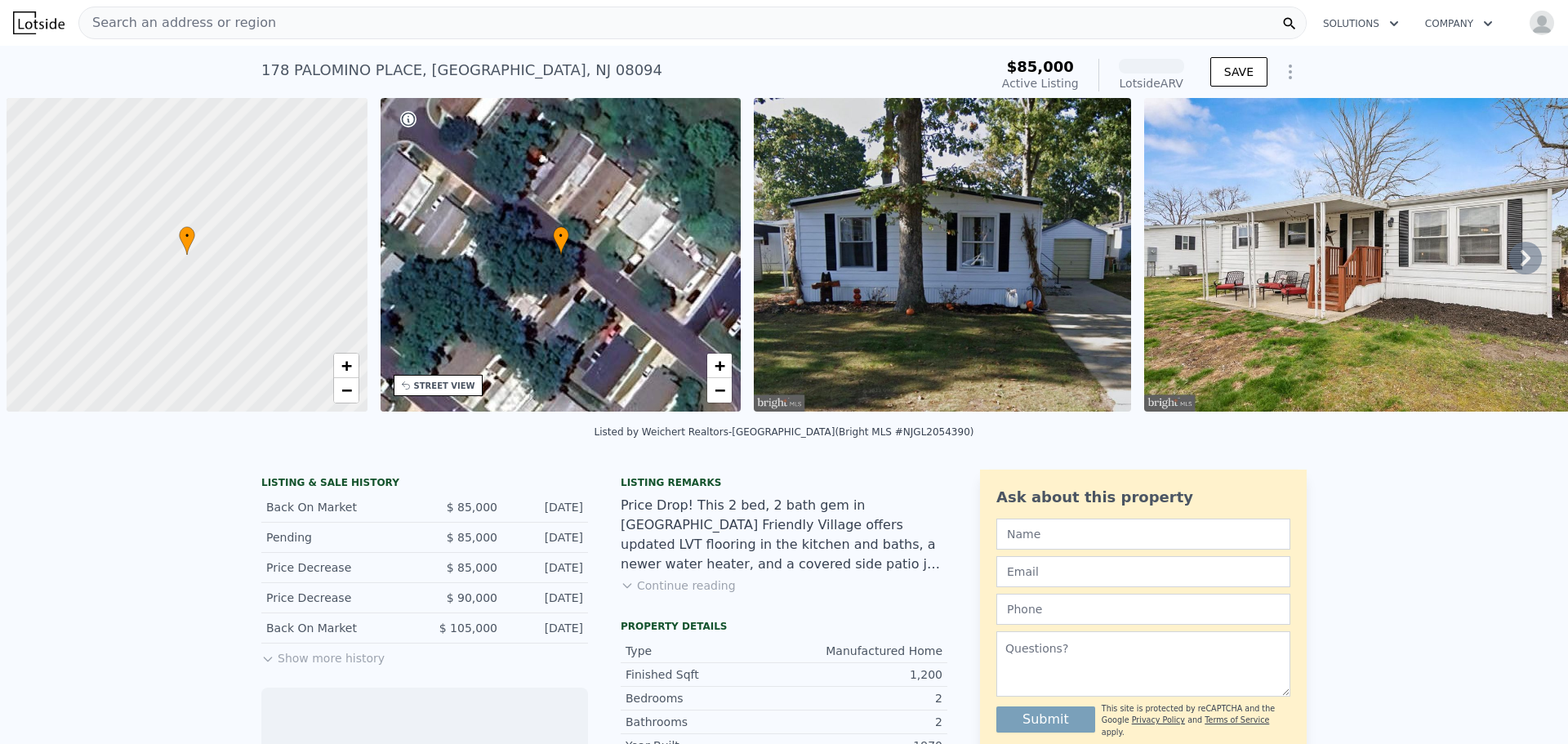
scroll to position [0, 7]
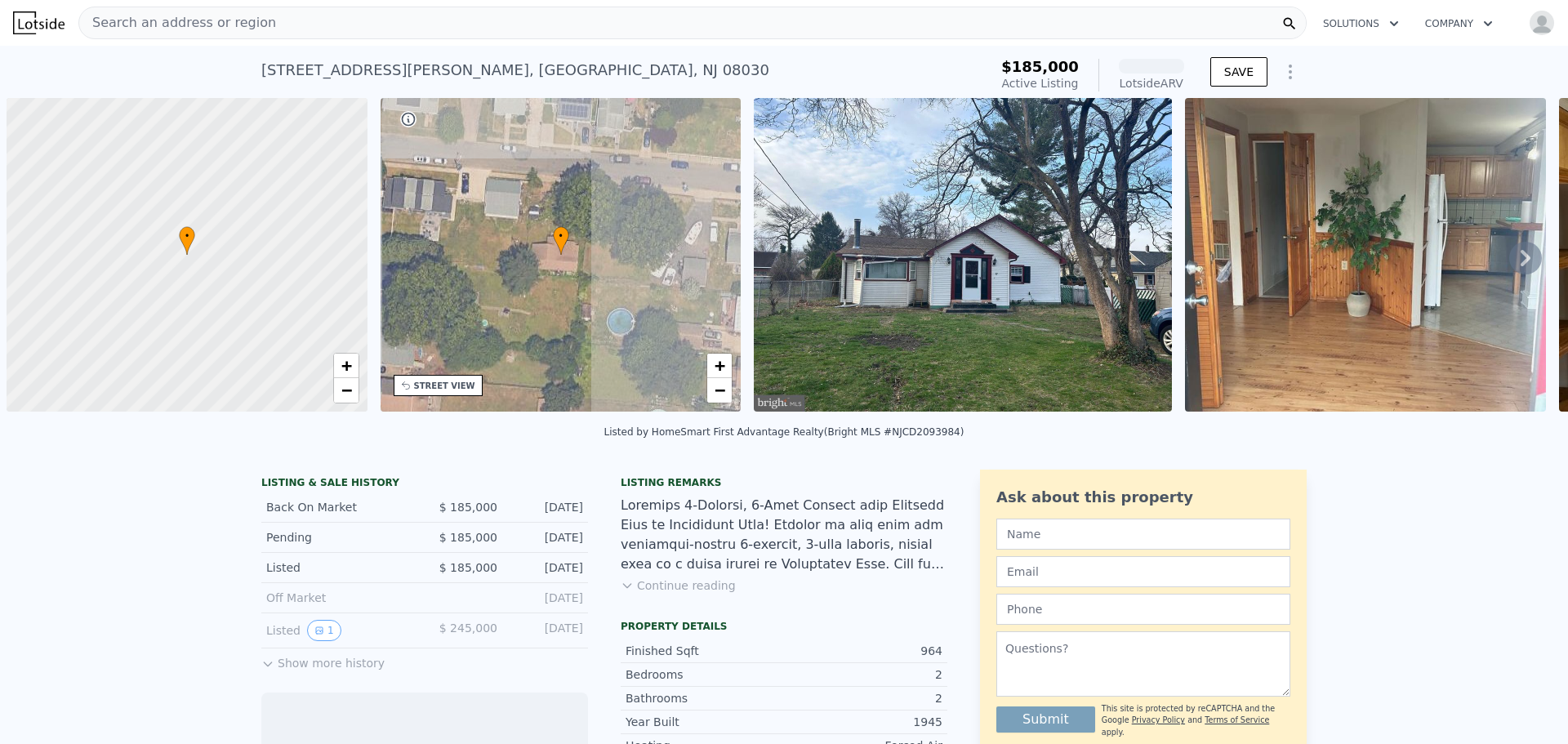
scroll to position [0, 7]
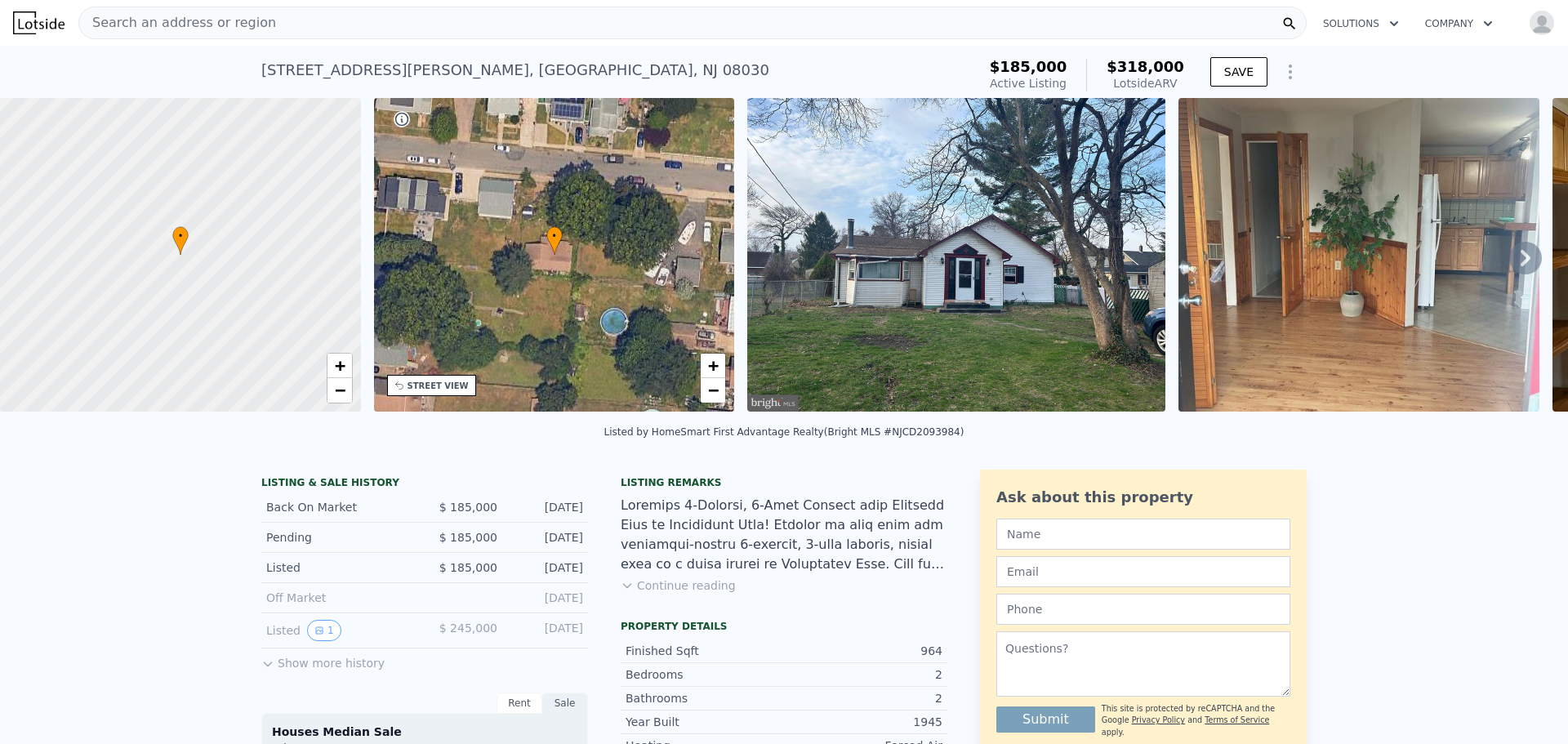
click at [1520, 258] on icon at bounding box center [1525, 258] width 10 height 16
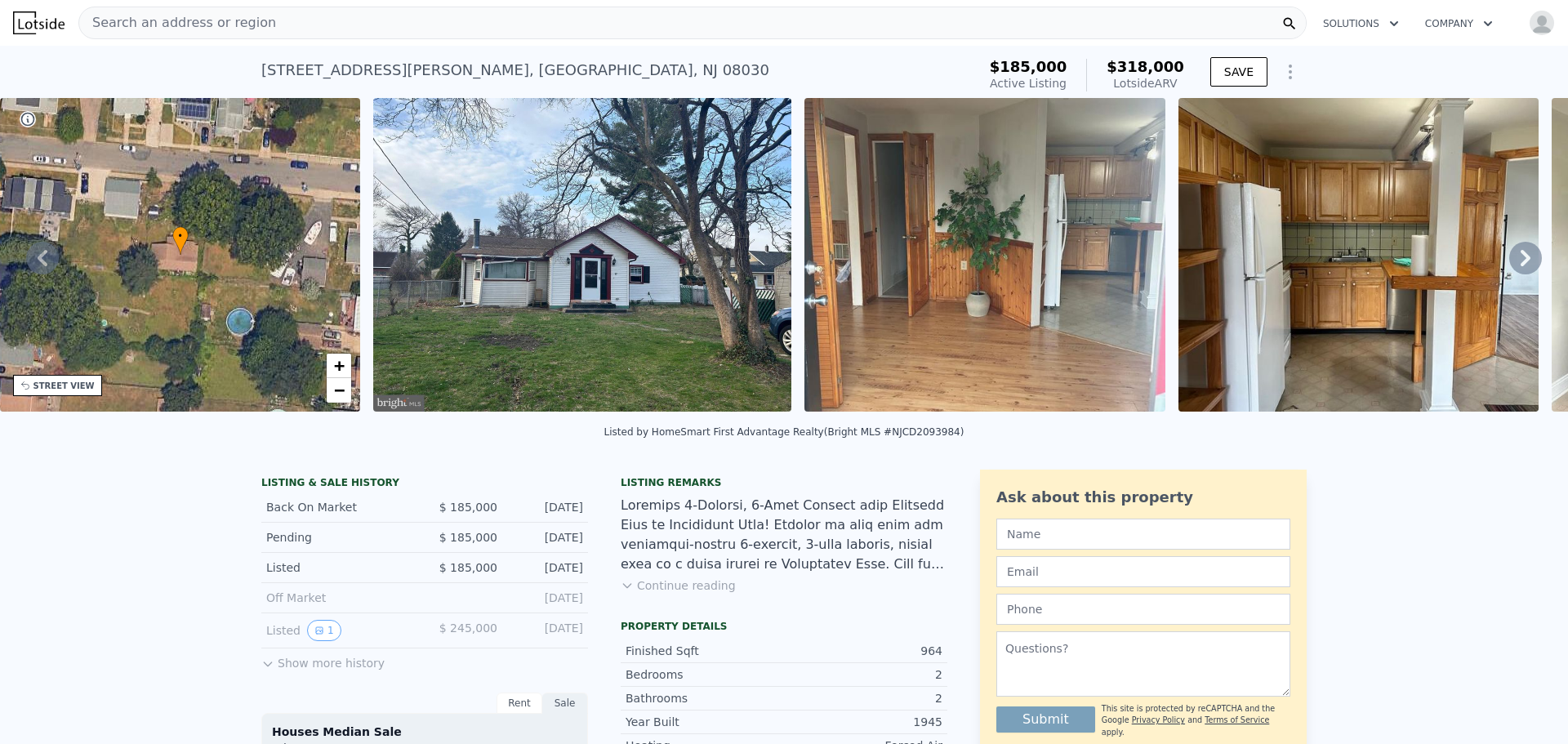
click at [1520, 258] on icon at bounding box center [1525, 258] width 10 height 16
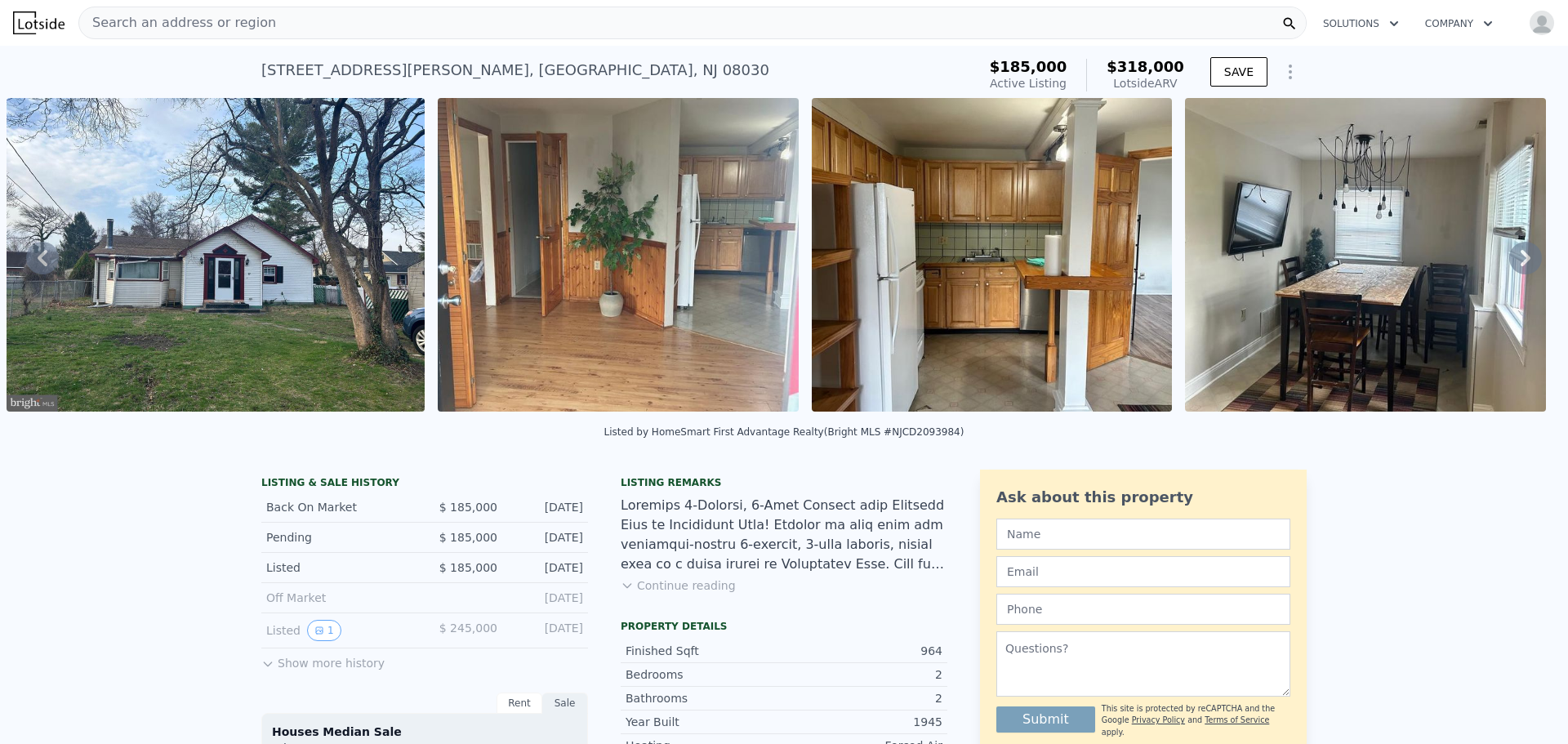
click at [1520, 258] on icon at bounding box center [1525, 258] width 10 height 16
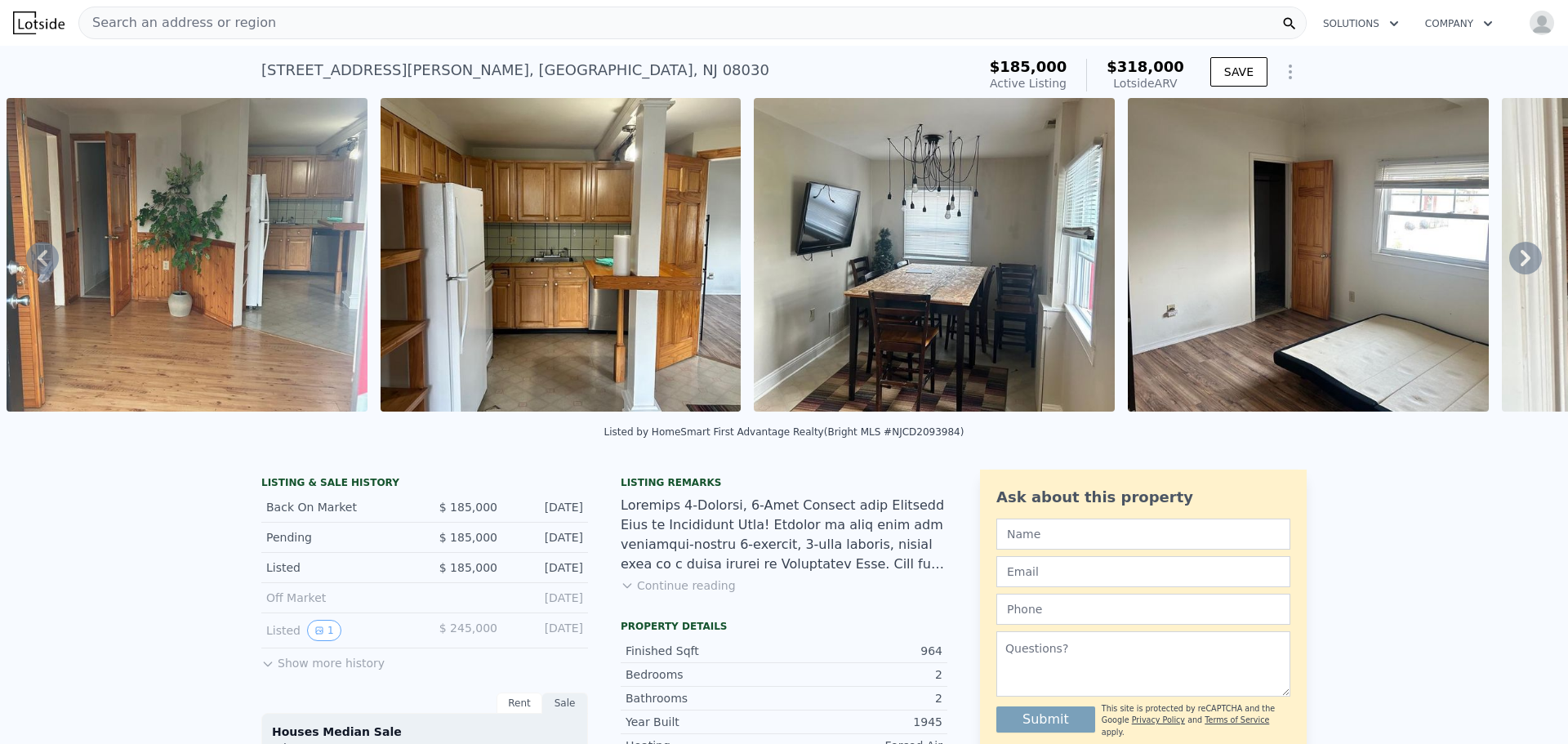
click at [1520, 258] on icon at bounding box center [1525, 258] width 10 height 16
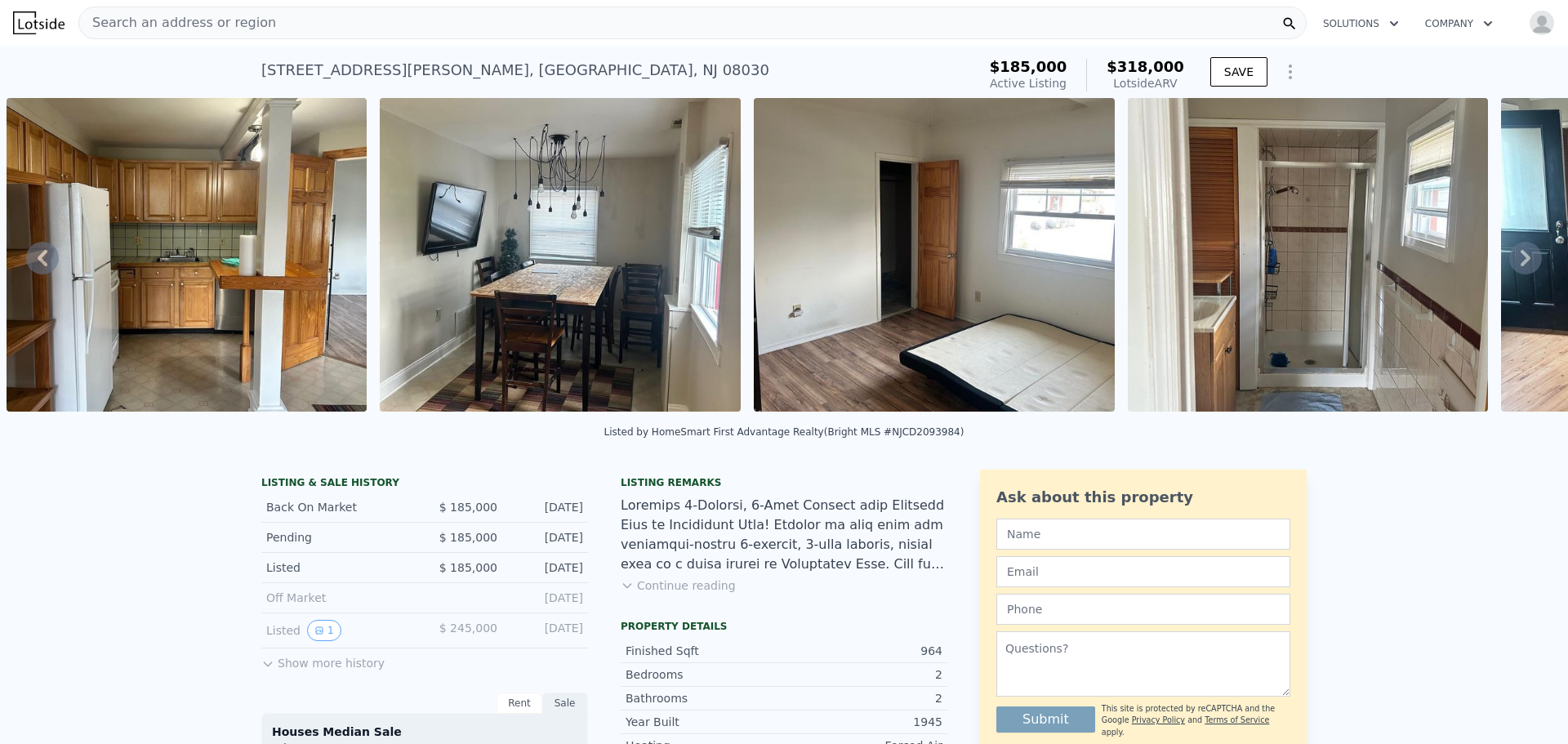
click at [1520, 258] on icon at bounding box center [1525, 258] width 10 height 16
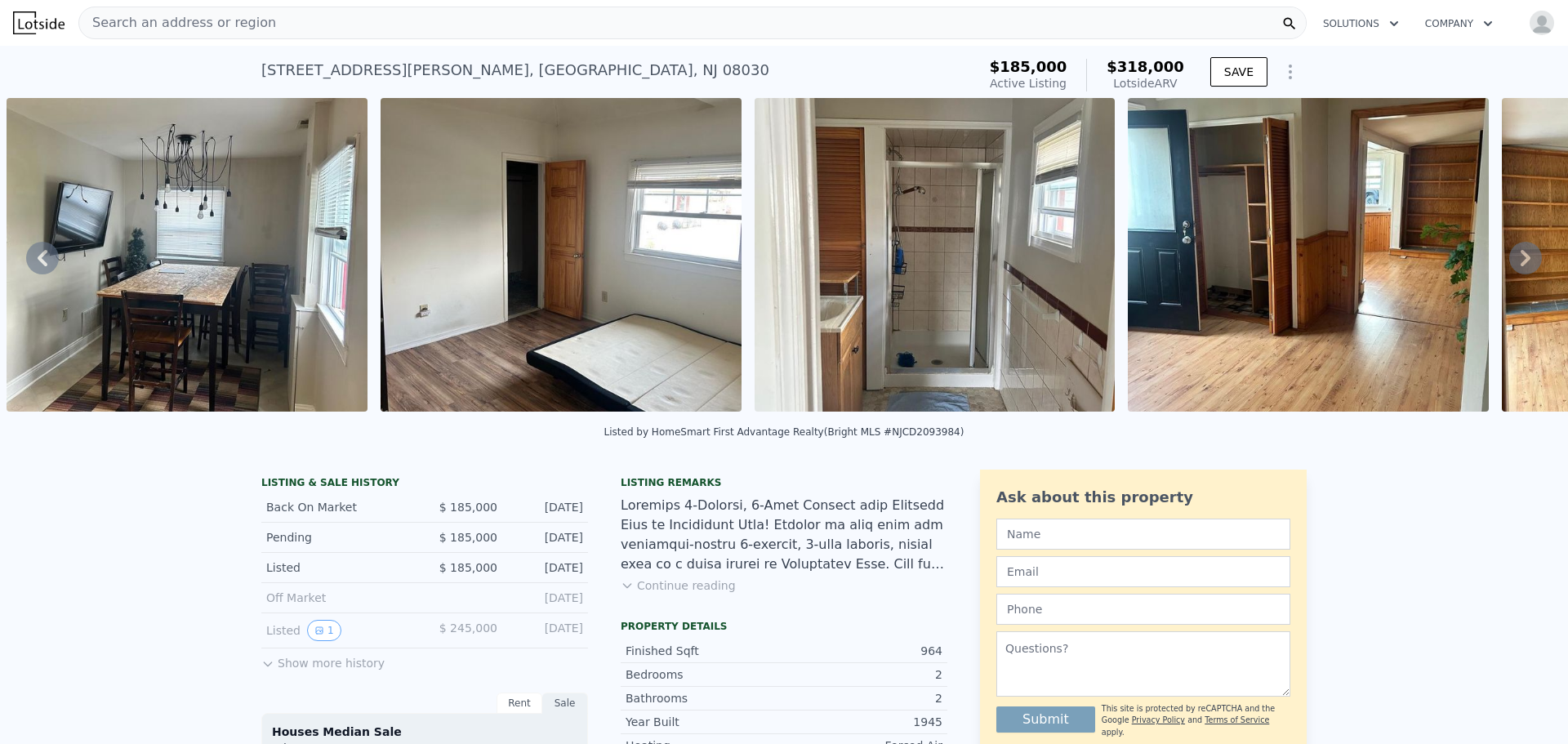
click at [1520, 258] on icon at bounding box center [1525, 258] width 10 height 16
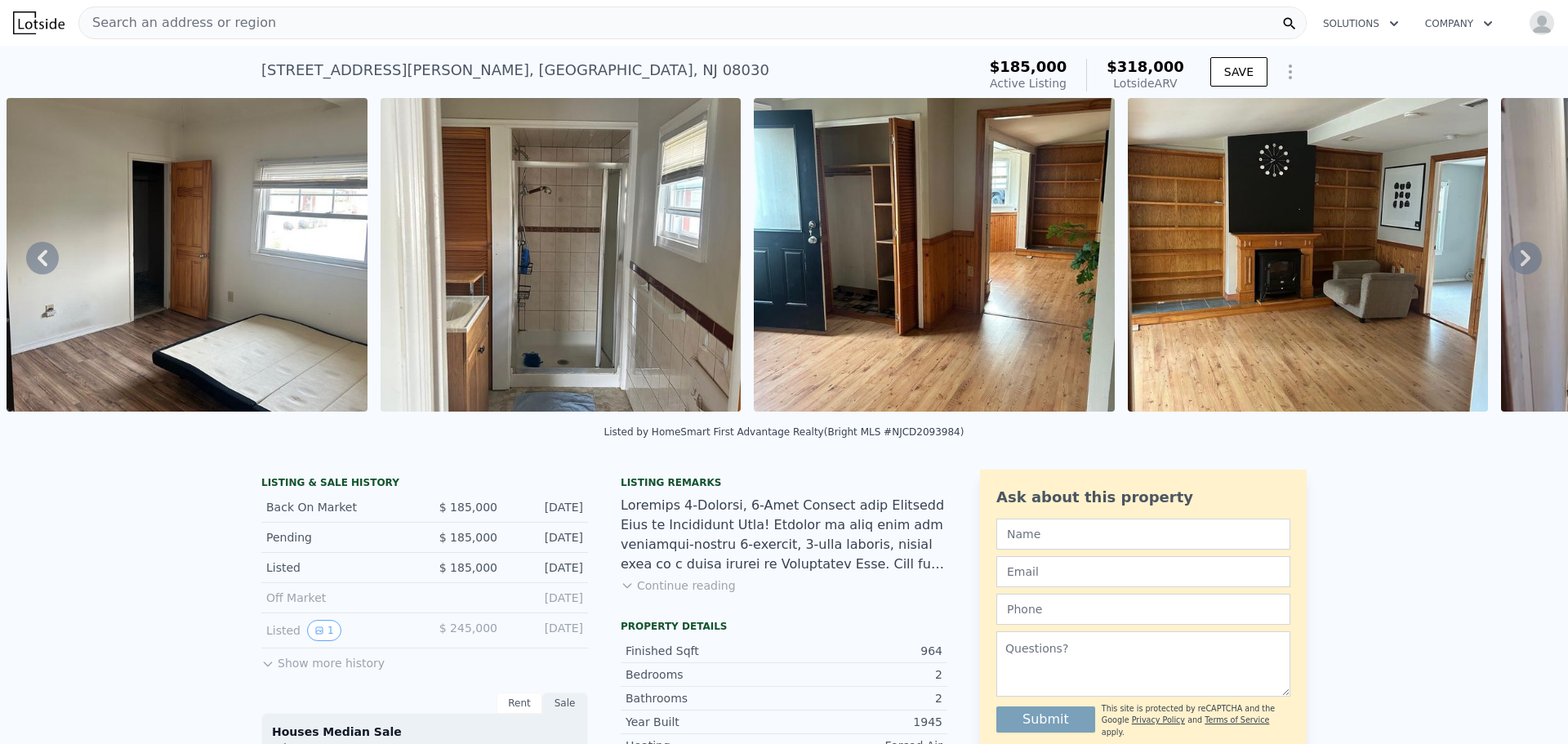
click at [1520, 258] on icon at bounding box center [1525, 258] width 10 height 16
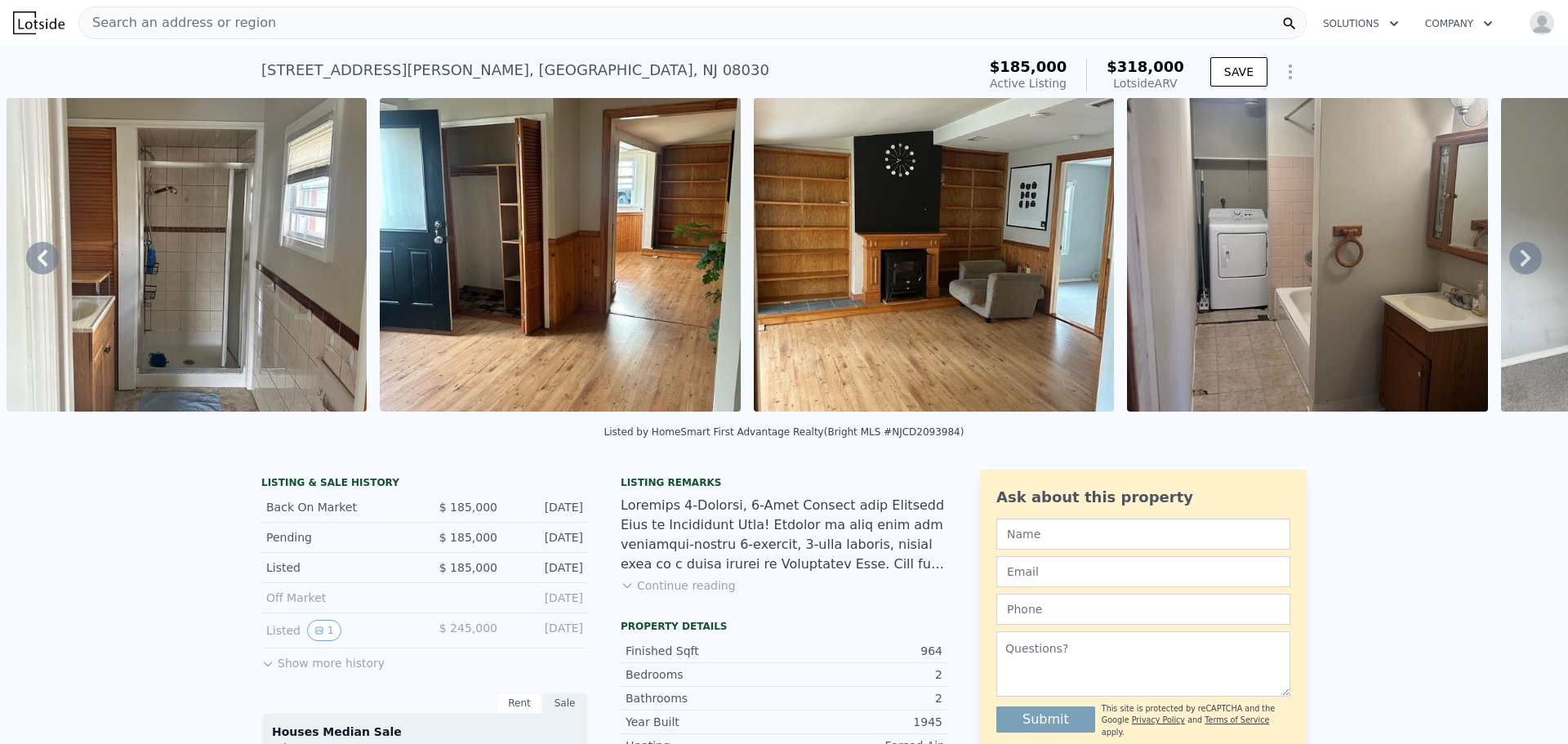
click at [1520, 258] on icon at bounding box center [1525, 258] width 10 height 16
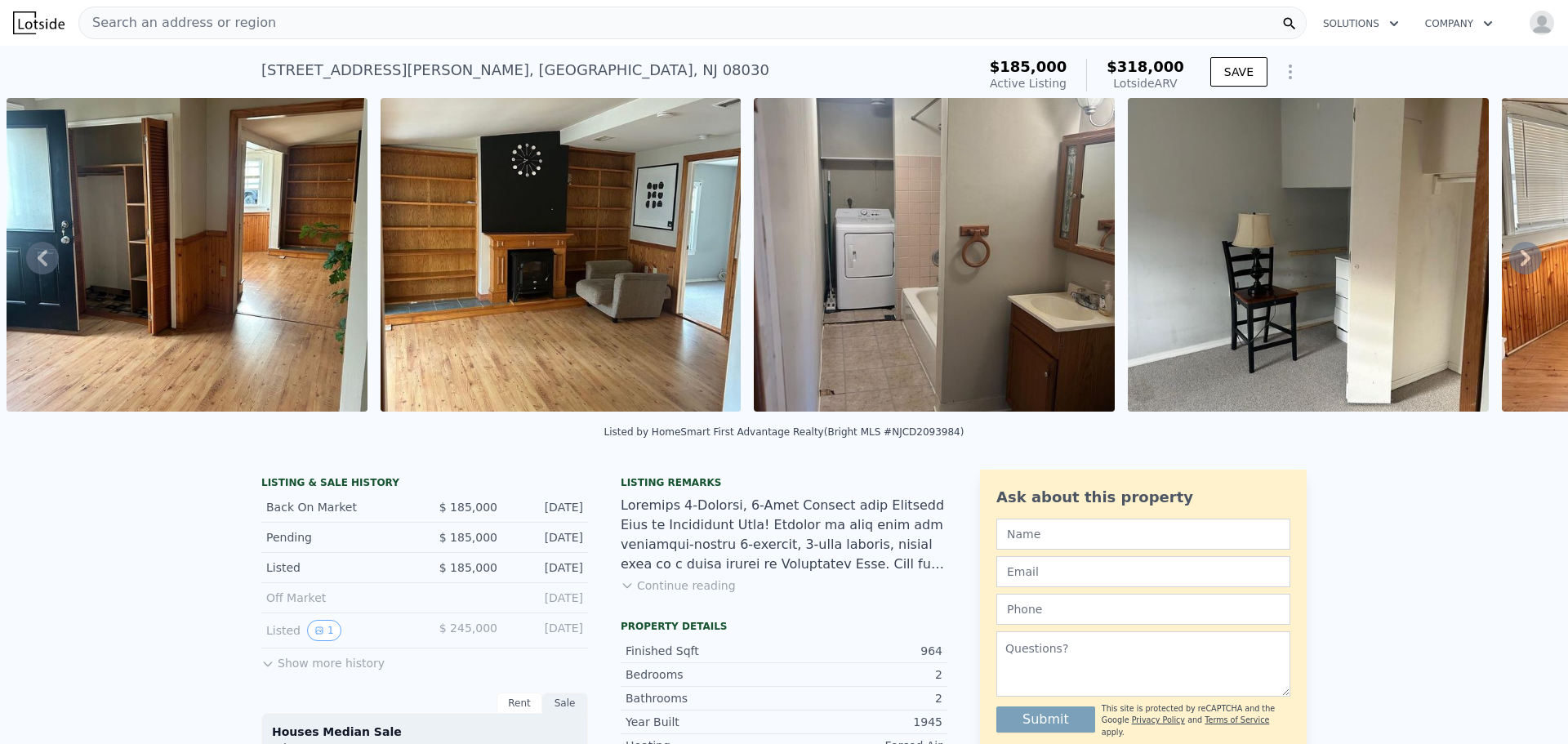
click at [1520, 258] on icon at bounding box center [1525, 258] width 10 height 16
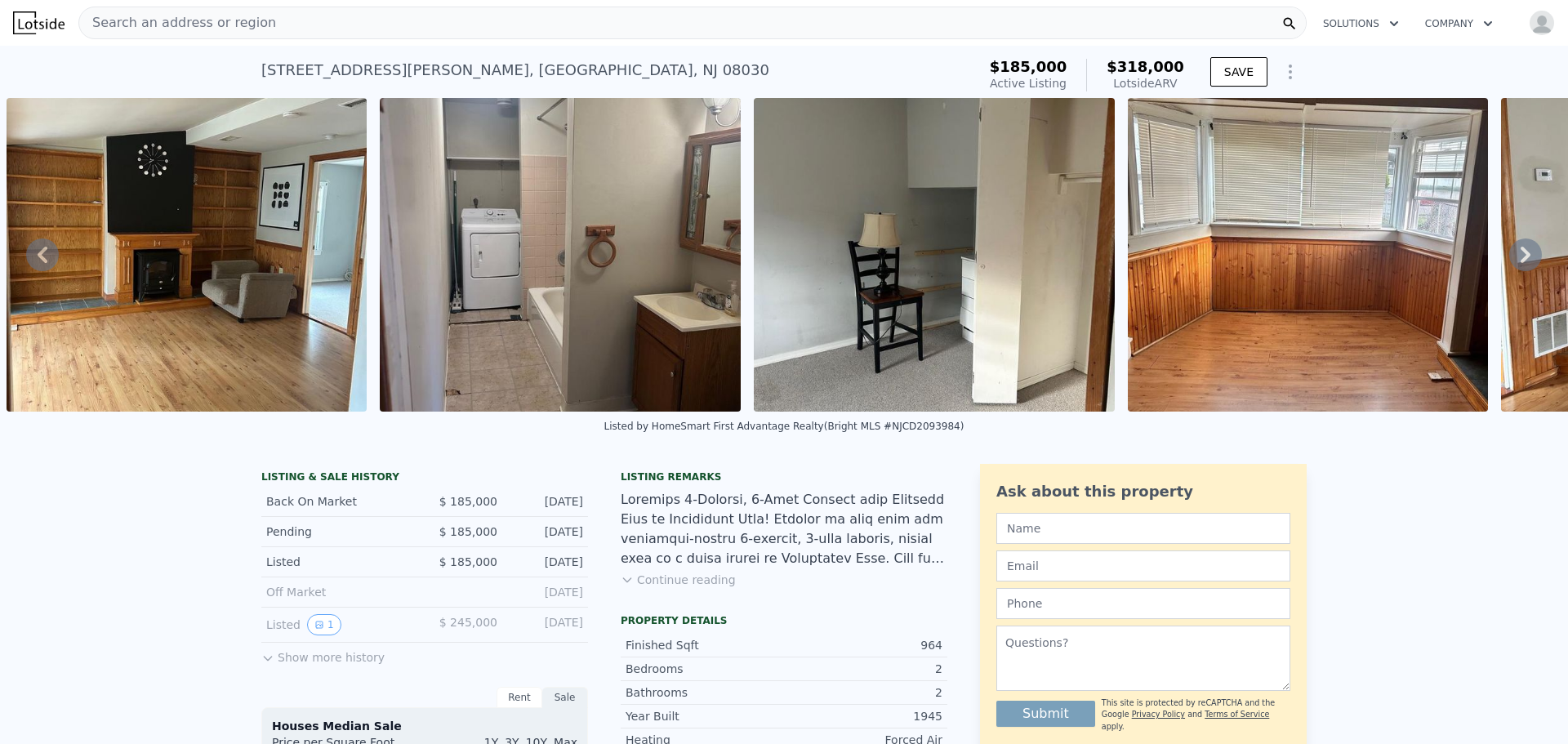
click at [1511, 258] on icon at bounding box center [1525, 254] width 33 height 33
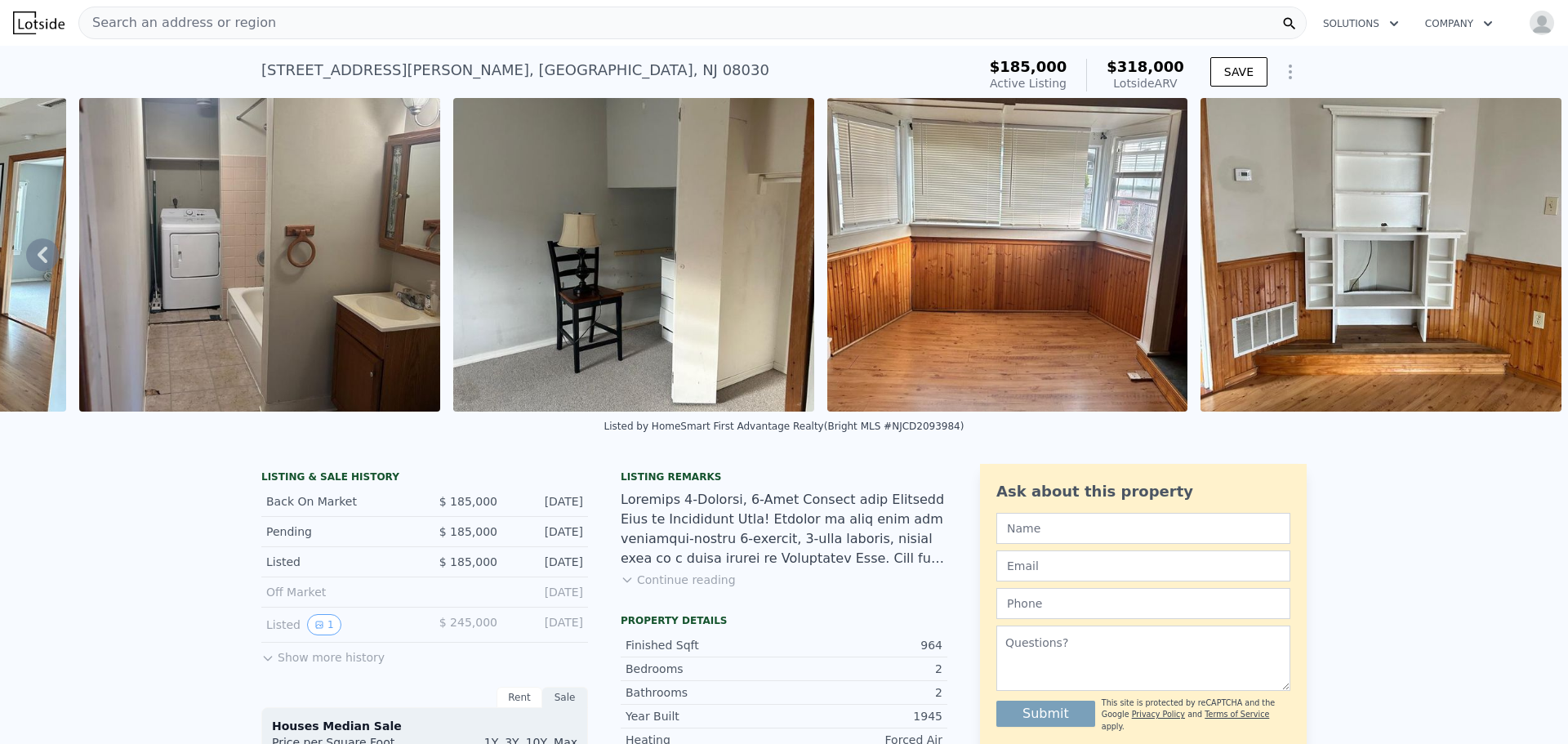
click at [1511, 258] on img at bounding box center [1381, 255] width 361 height 314
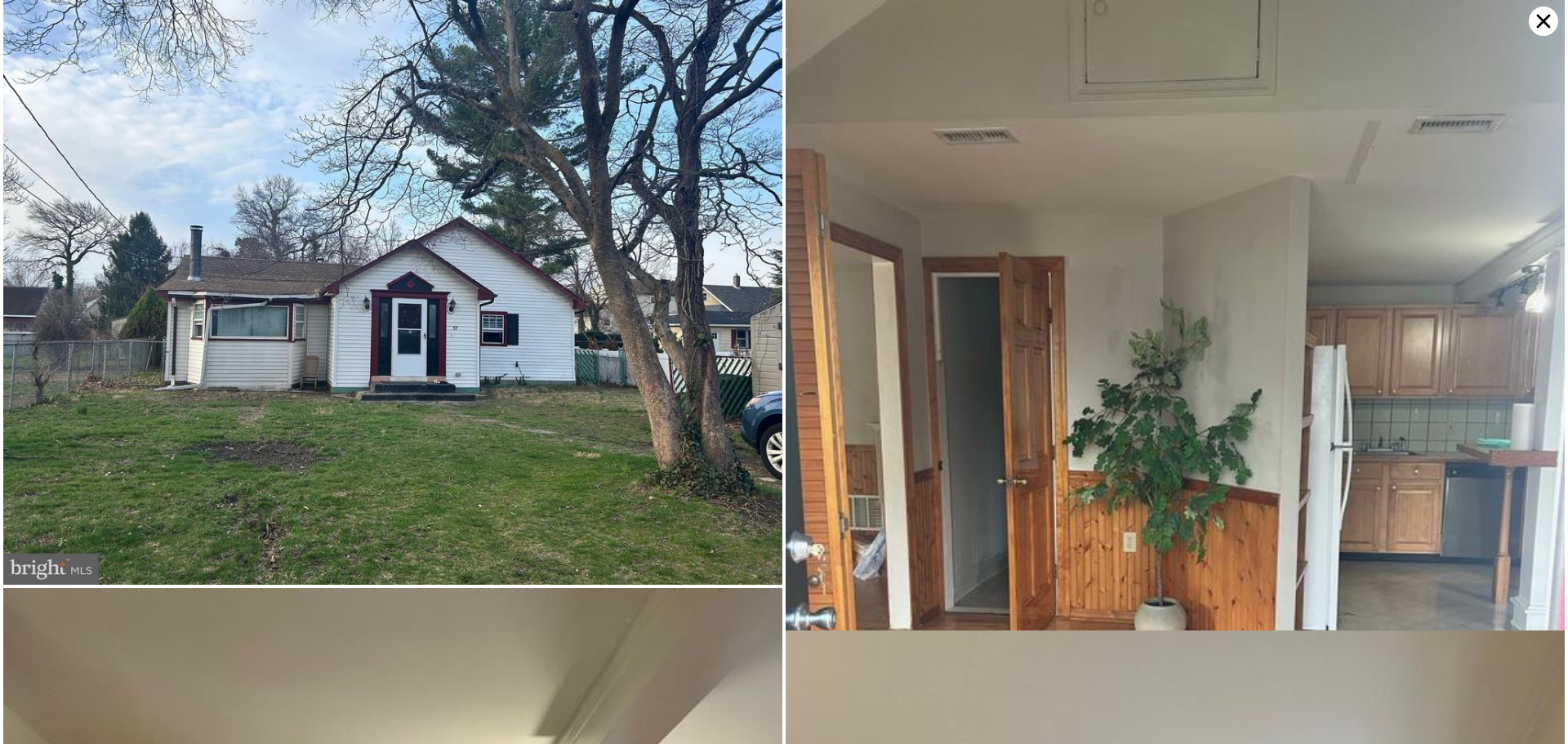
scroll to position [3153, 0]
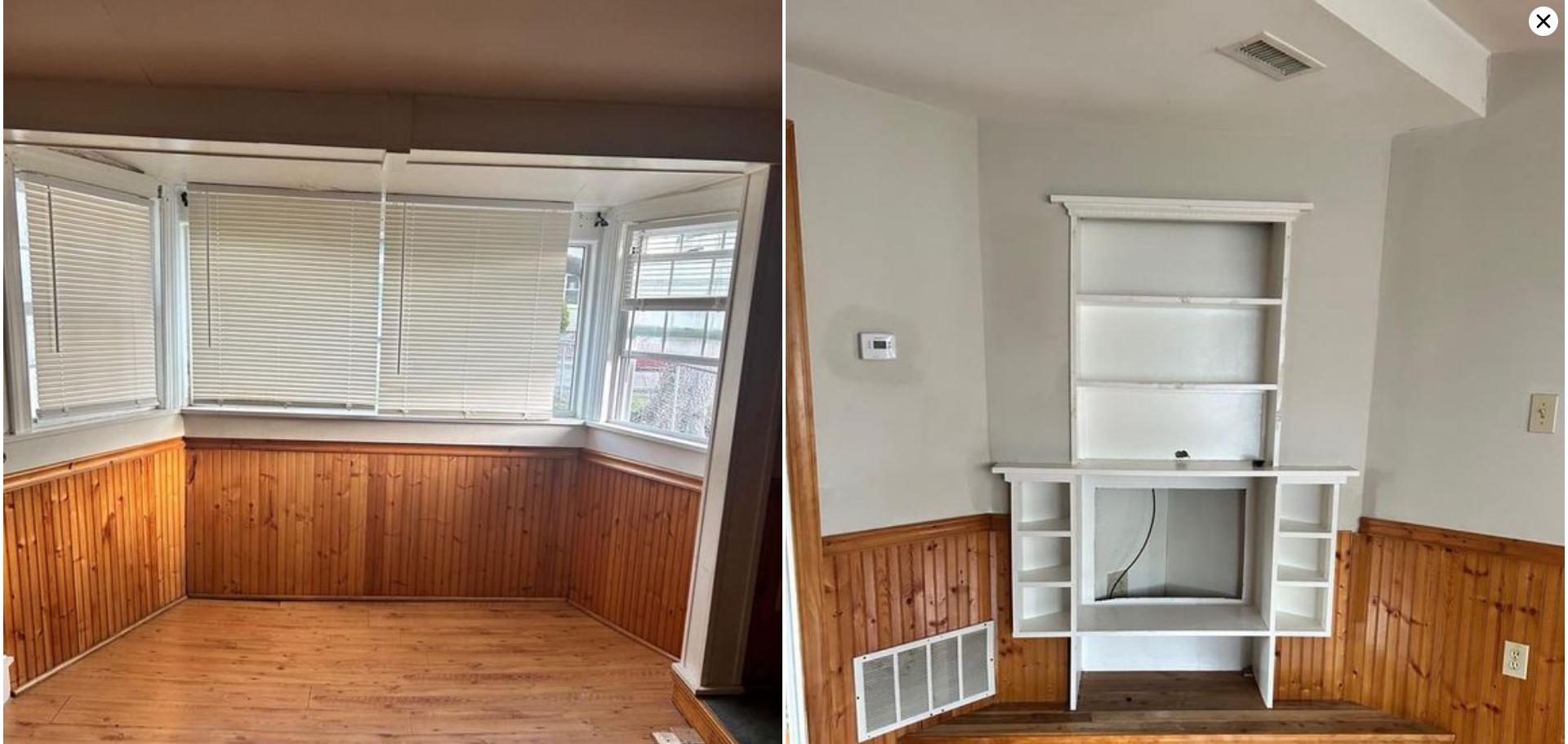
click at [1552, 23] on icon at bounding box center [1543, 21] width 29 height 29
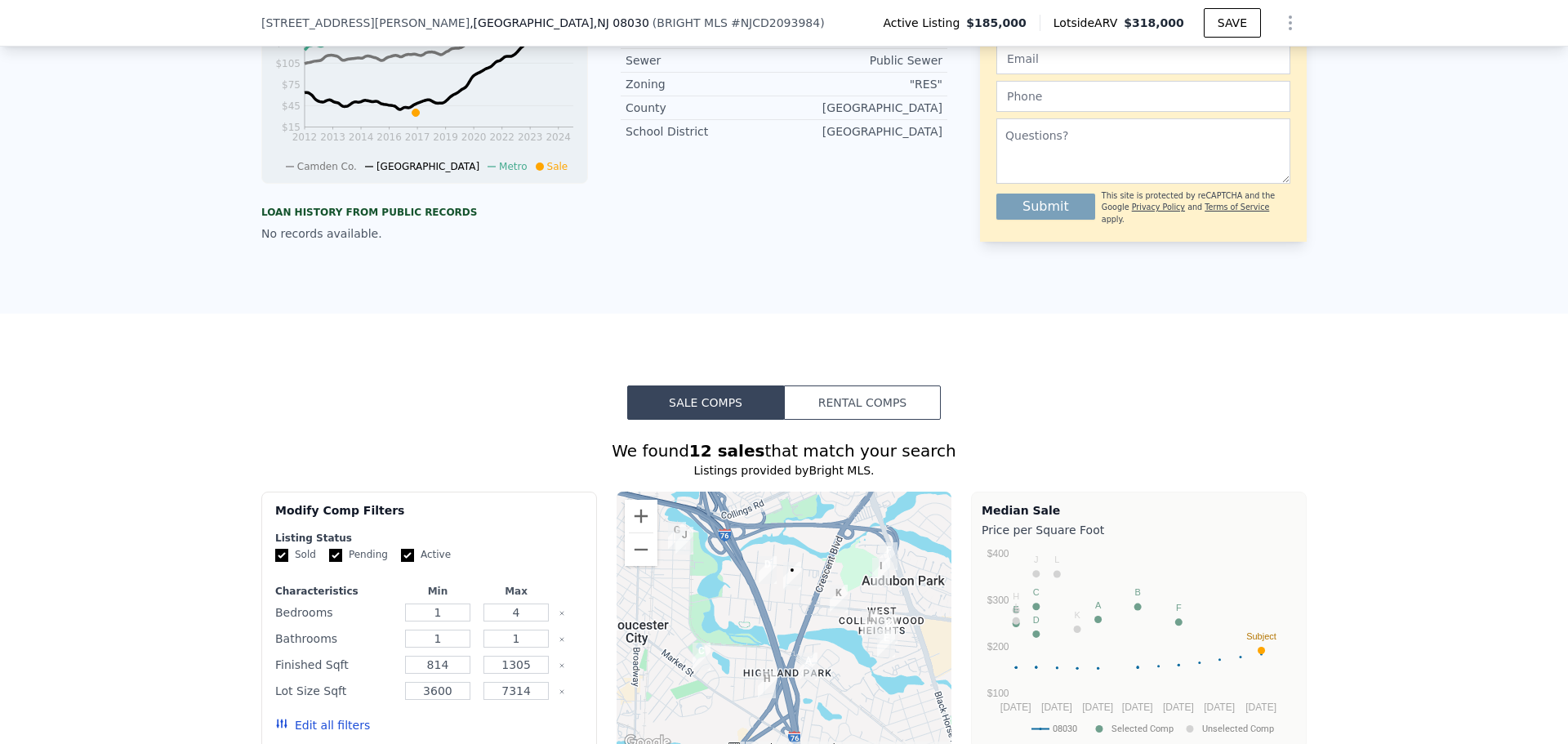
scroll to position [892, 0]
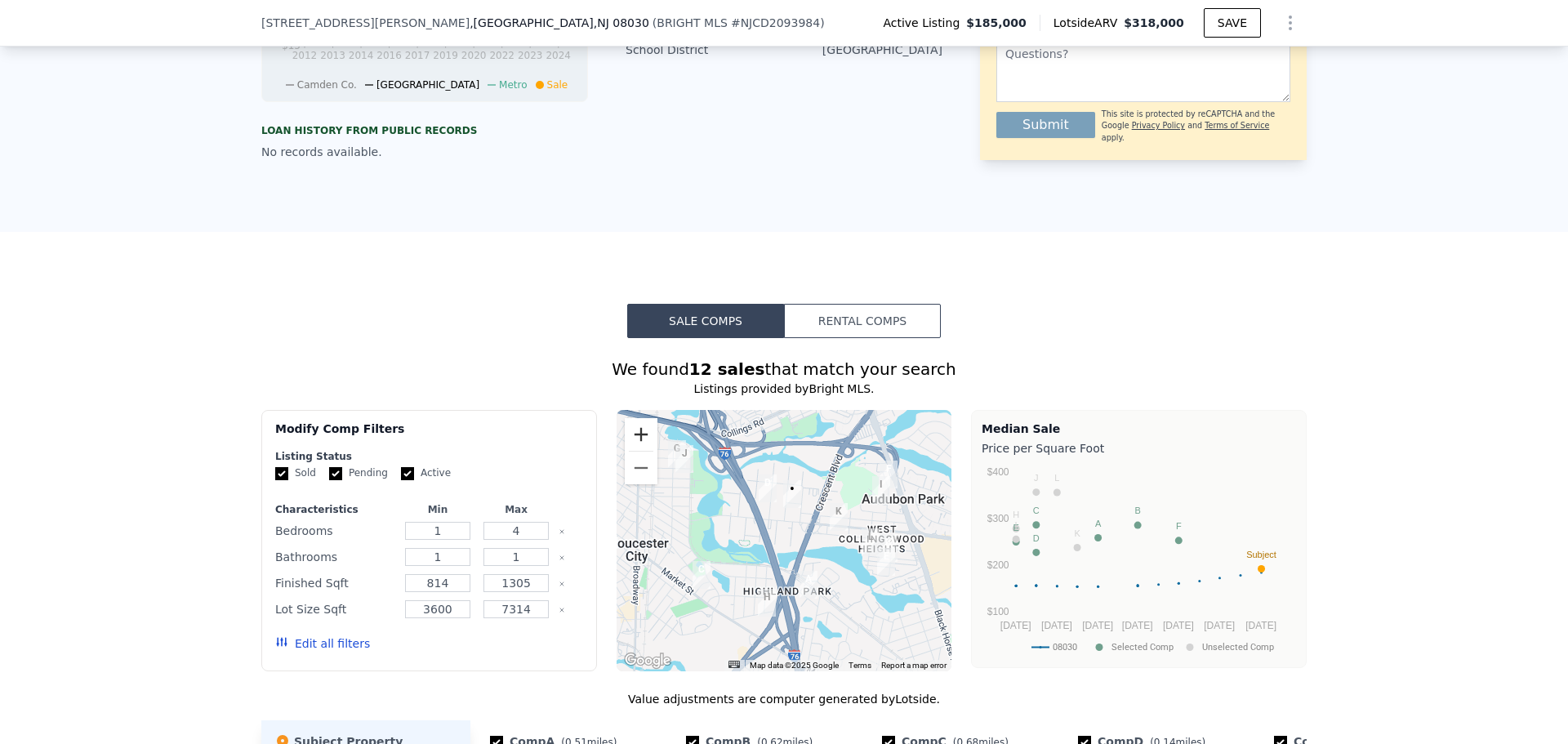
click at [642, 451] on button "Zoom in" at bounding box center [641, 434] width 33 height 33
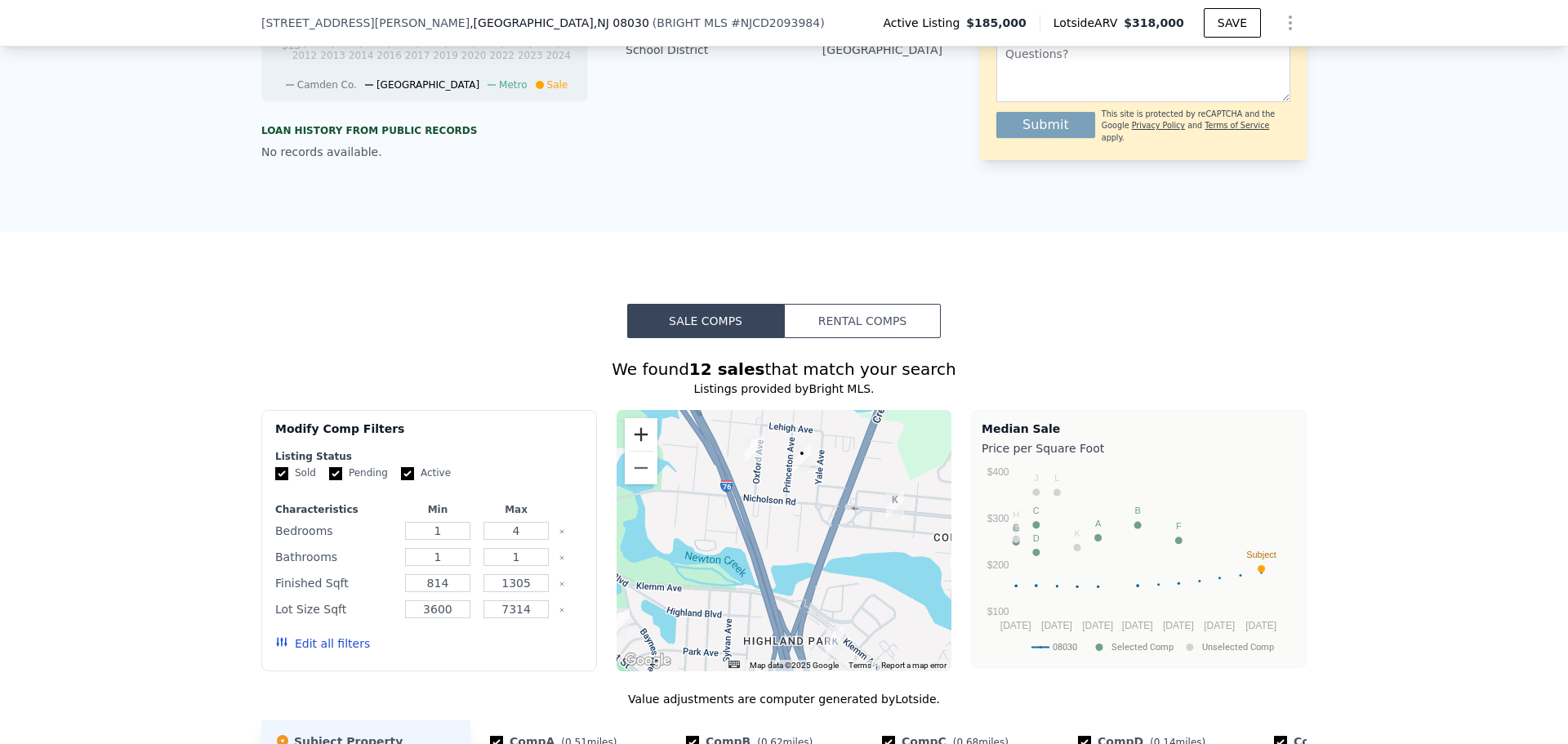
scroll to position [975, 0]
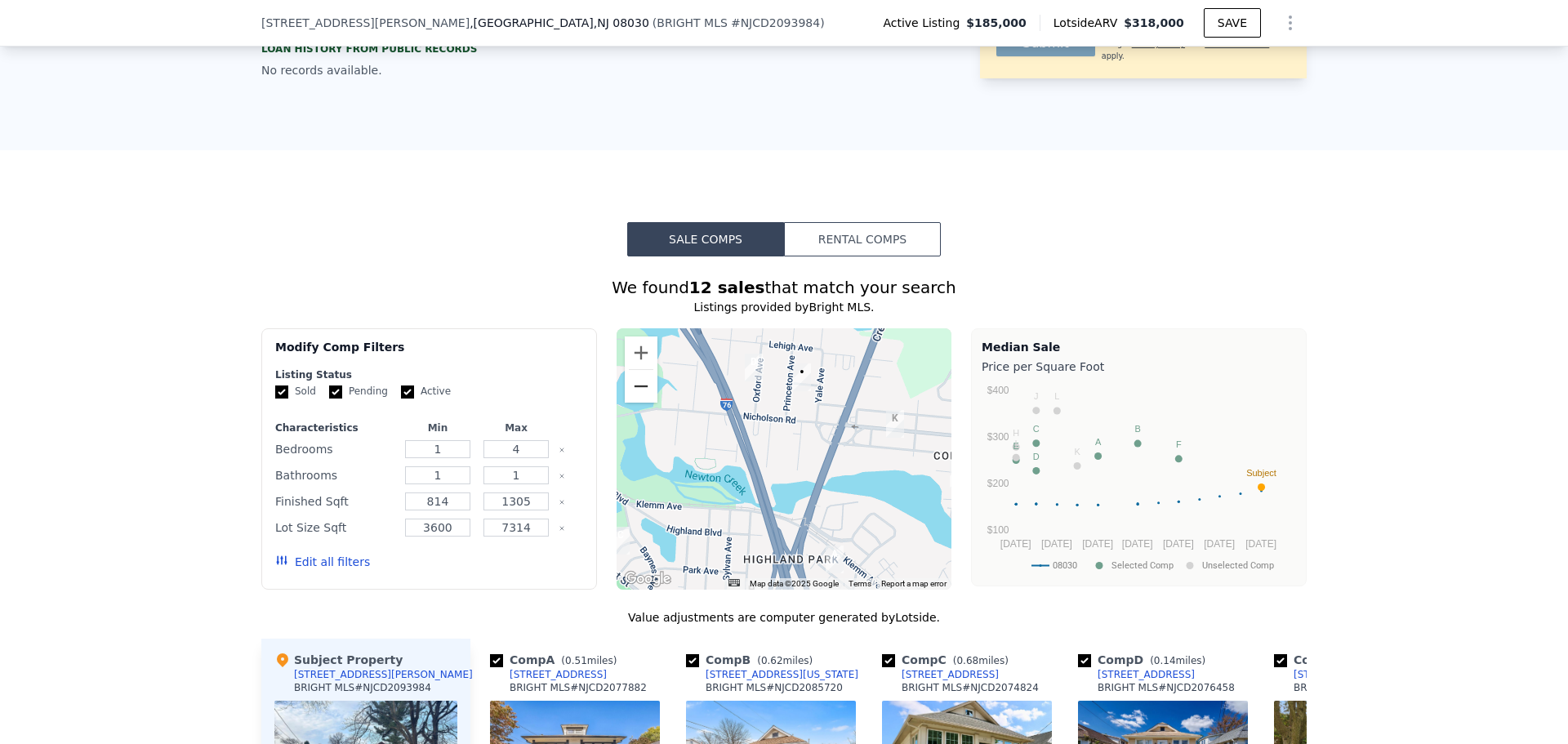
click at [636, 398] on button "Zoom out" at bounding box center [641, 386] width 33 height 33
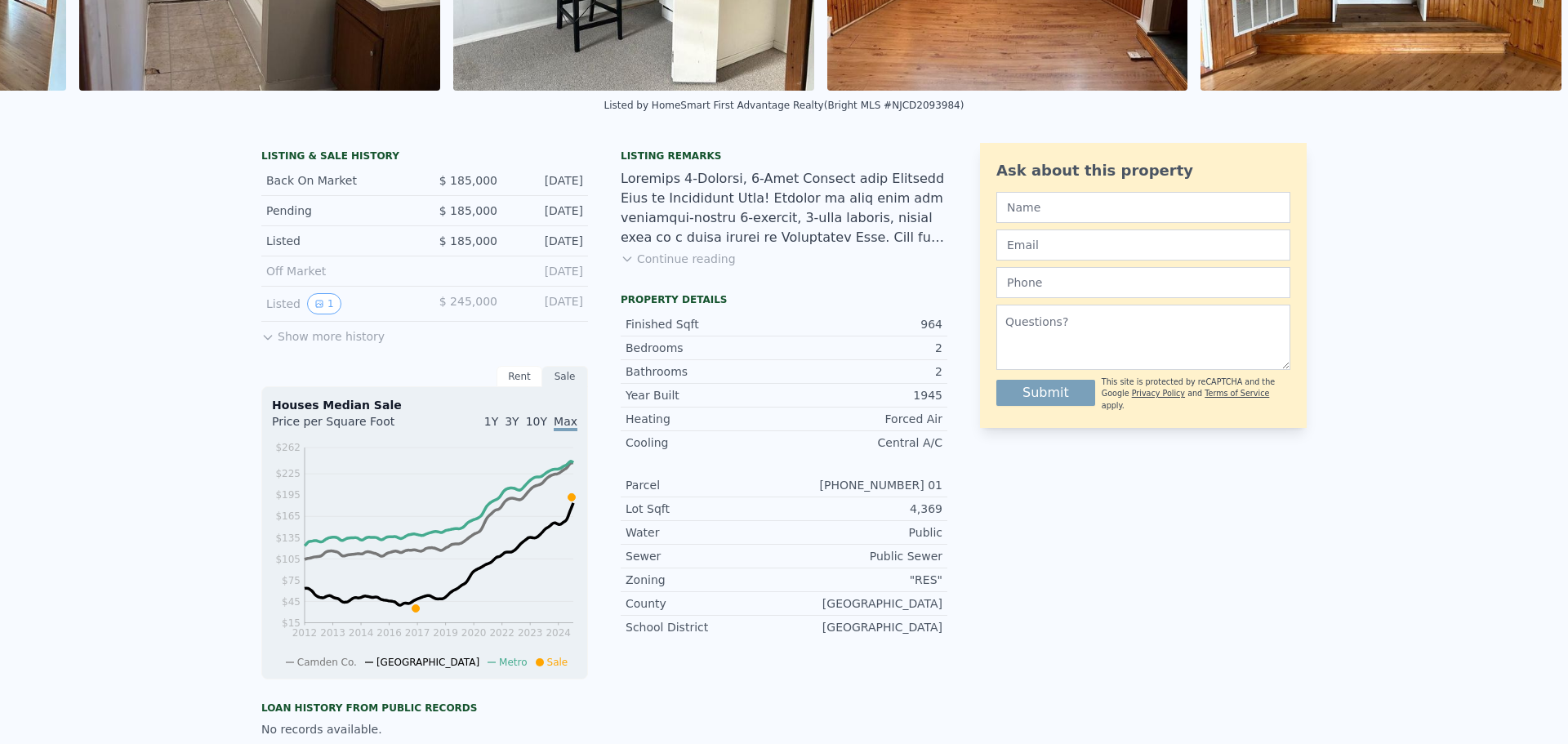
scroll to position [0, 0]
